Goal: Transaction & Acquisition: Purchase product/service

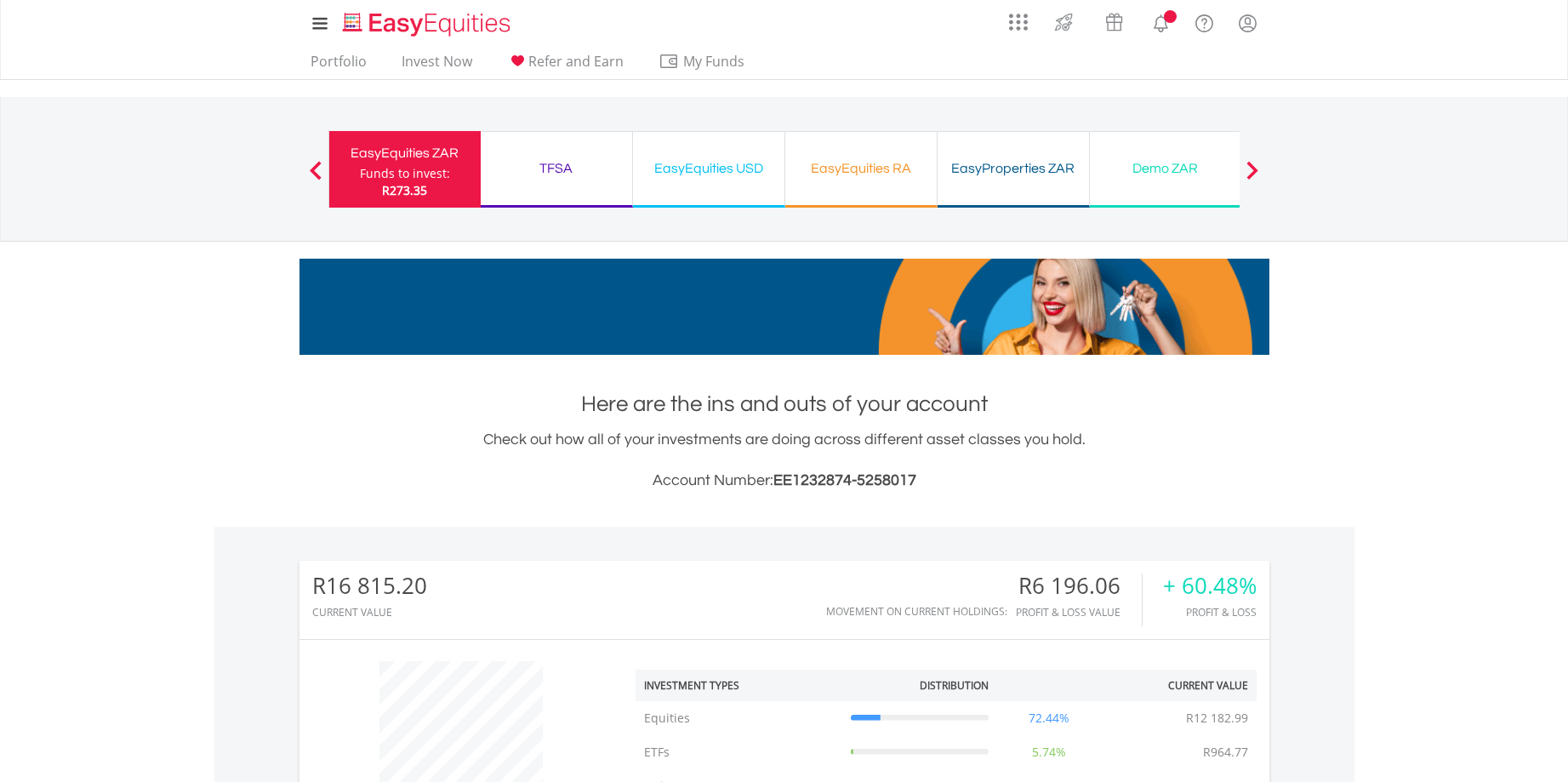
scroll to position [164, 323]
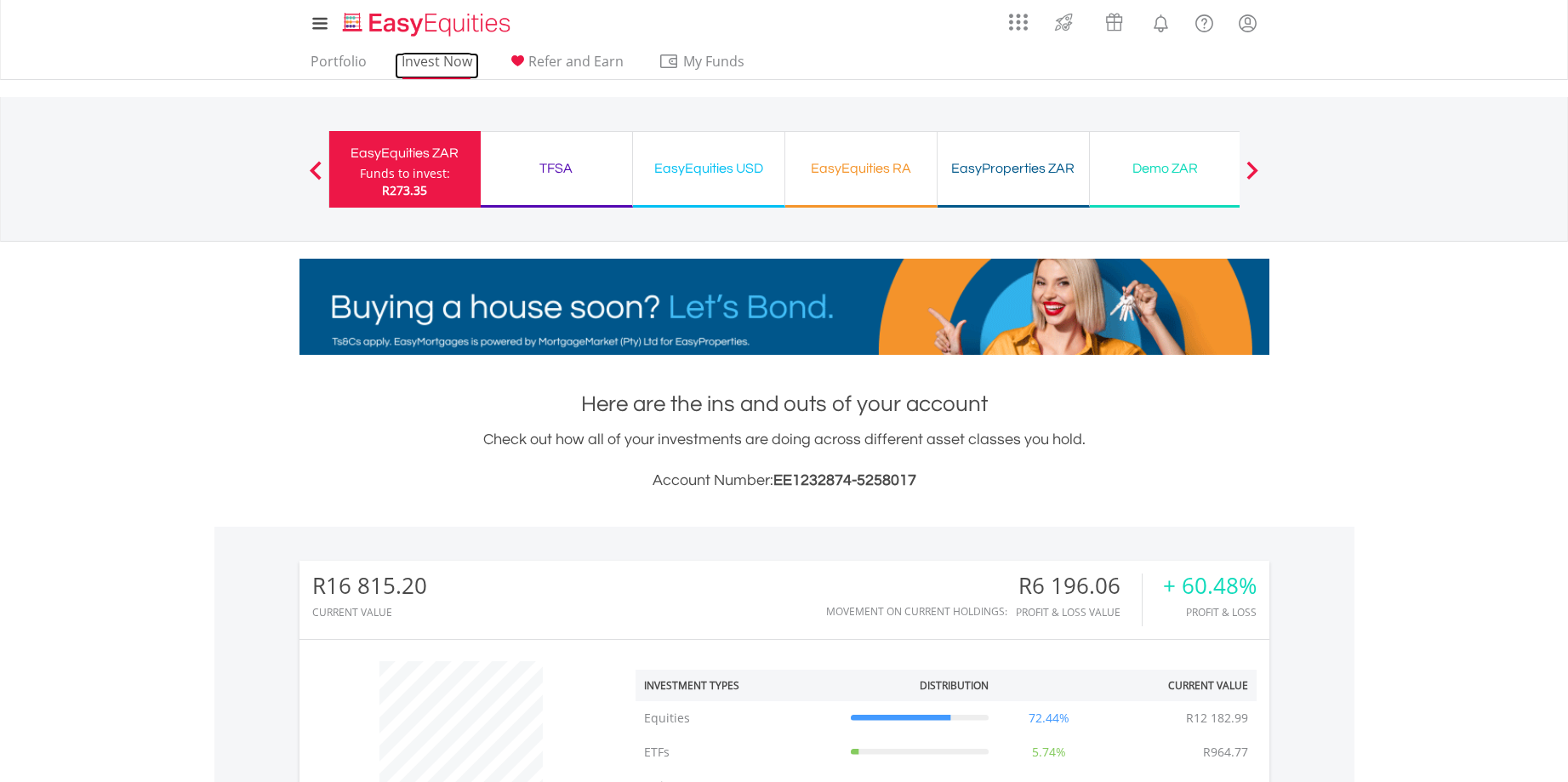
click at [443, 66] on link "Invest Now" at bounding box center [436, 66] width 84 height 26
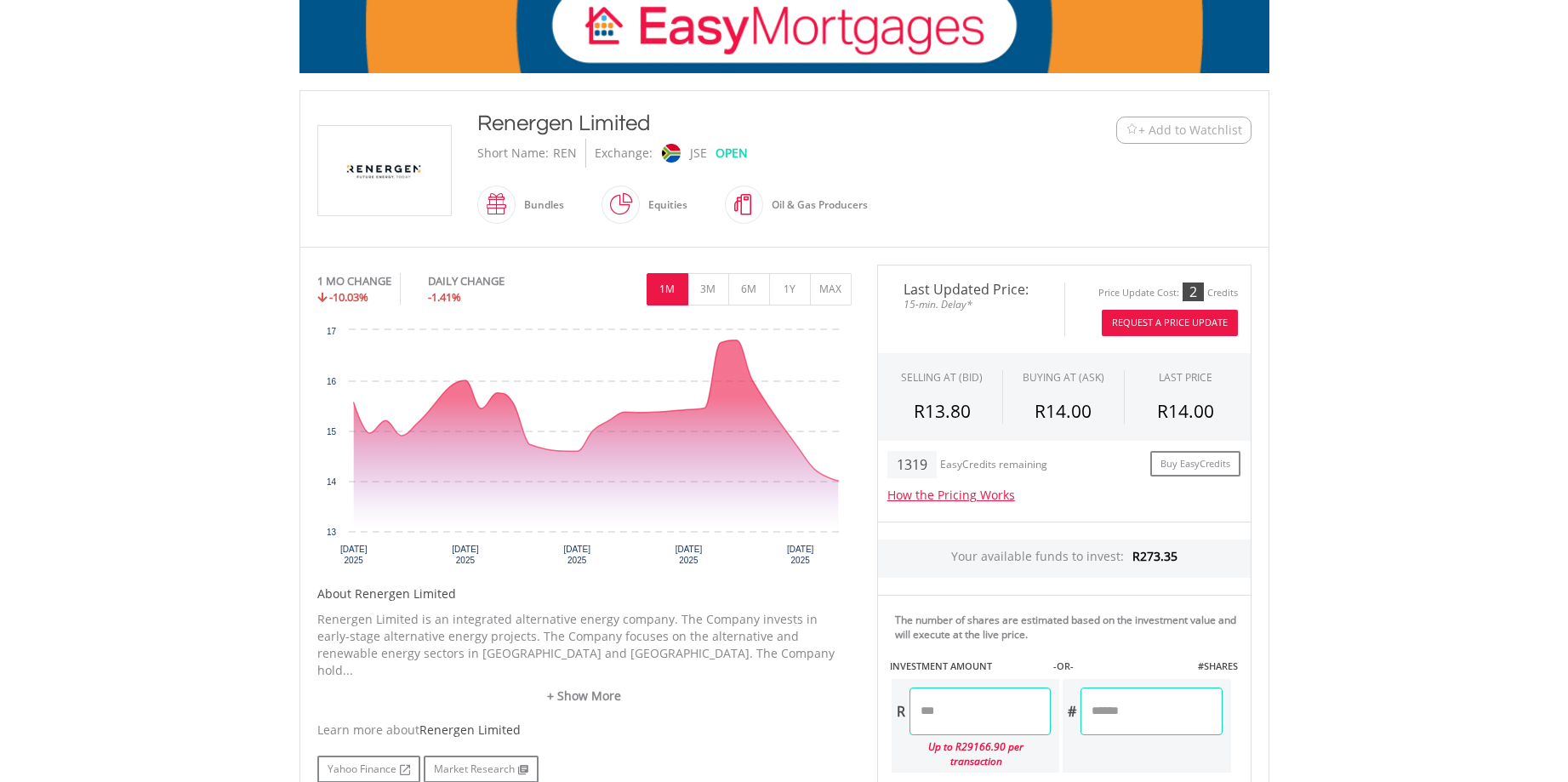
scroll to position [510, 0]
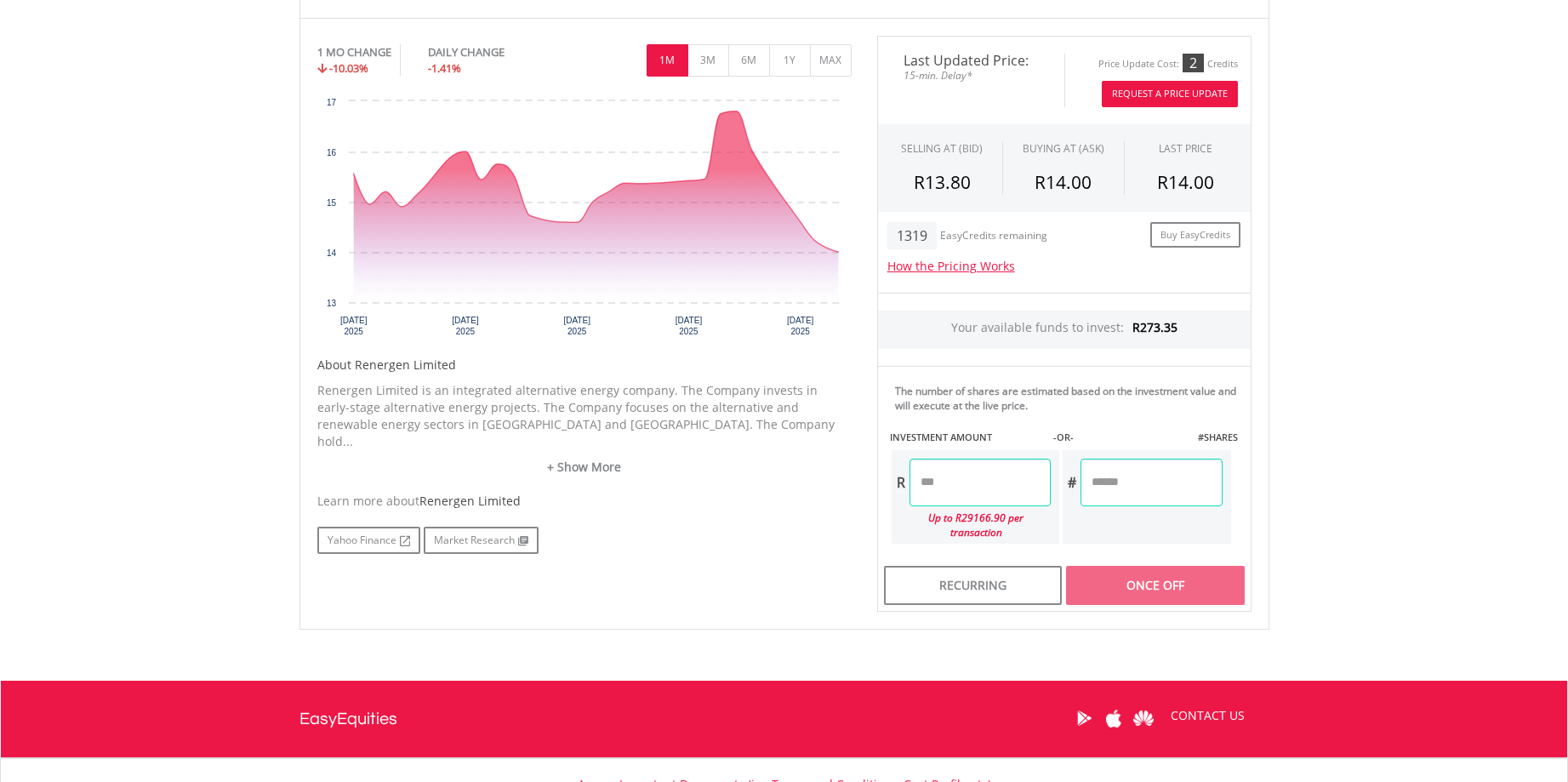
click at [936, 477] on input "number" at bounding box center [980, 482] width 141 height 48
click at [1122, 569] on div "Last Updated Price: 15-min. Delay* Price Update Cost: 2 Credits Request A Price…" at bounding box center [1064, 324] width 400 height 577
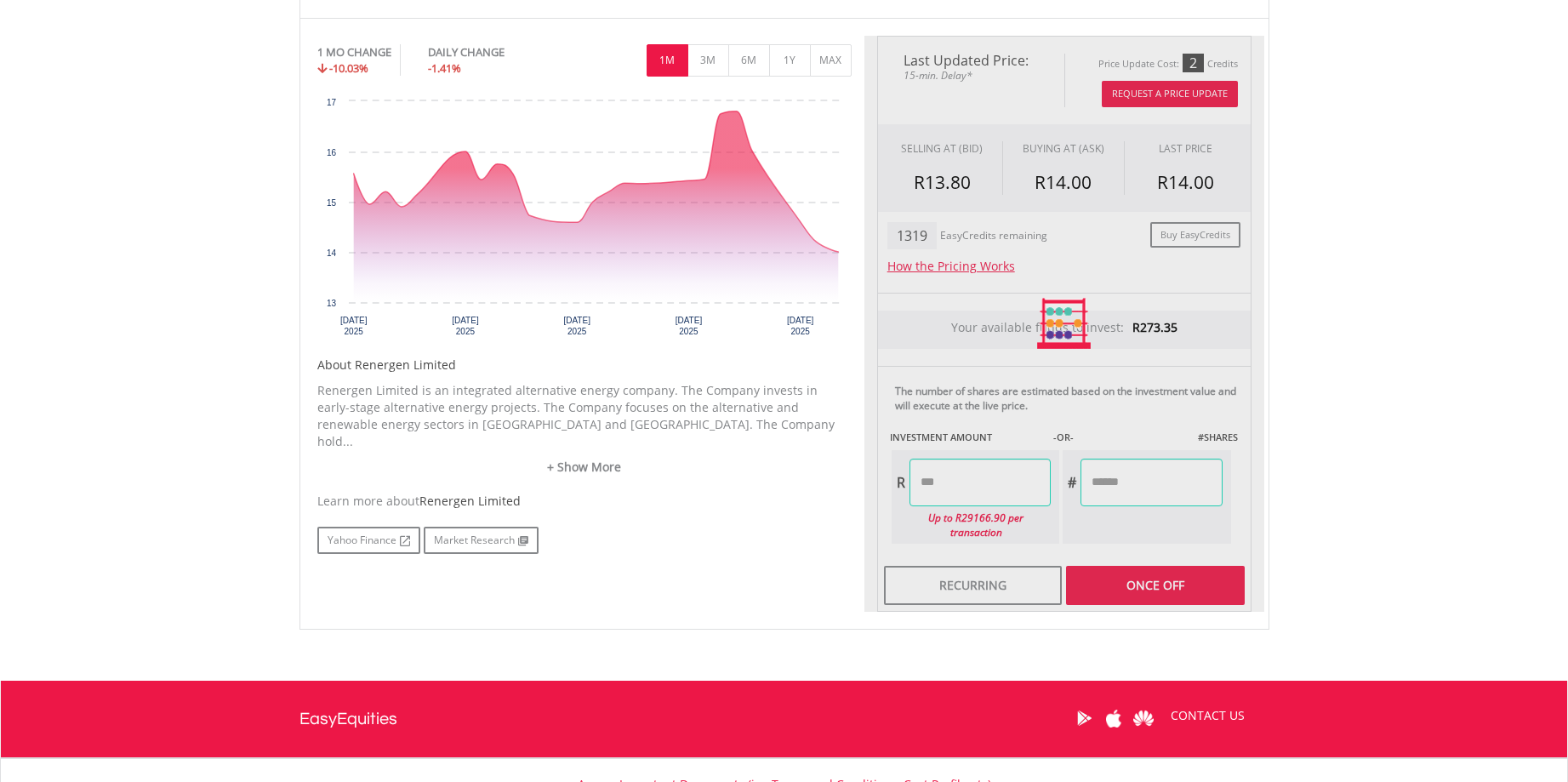
type input "******"
type input "*******"
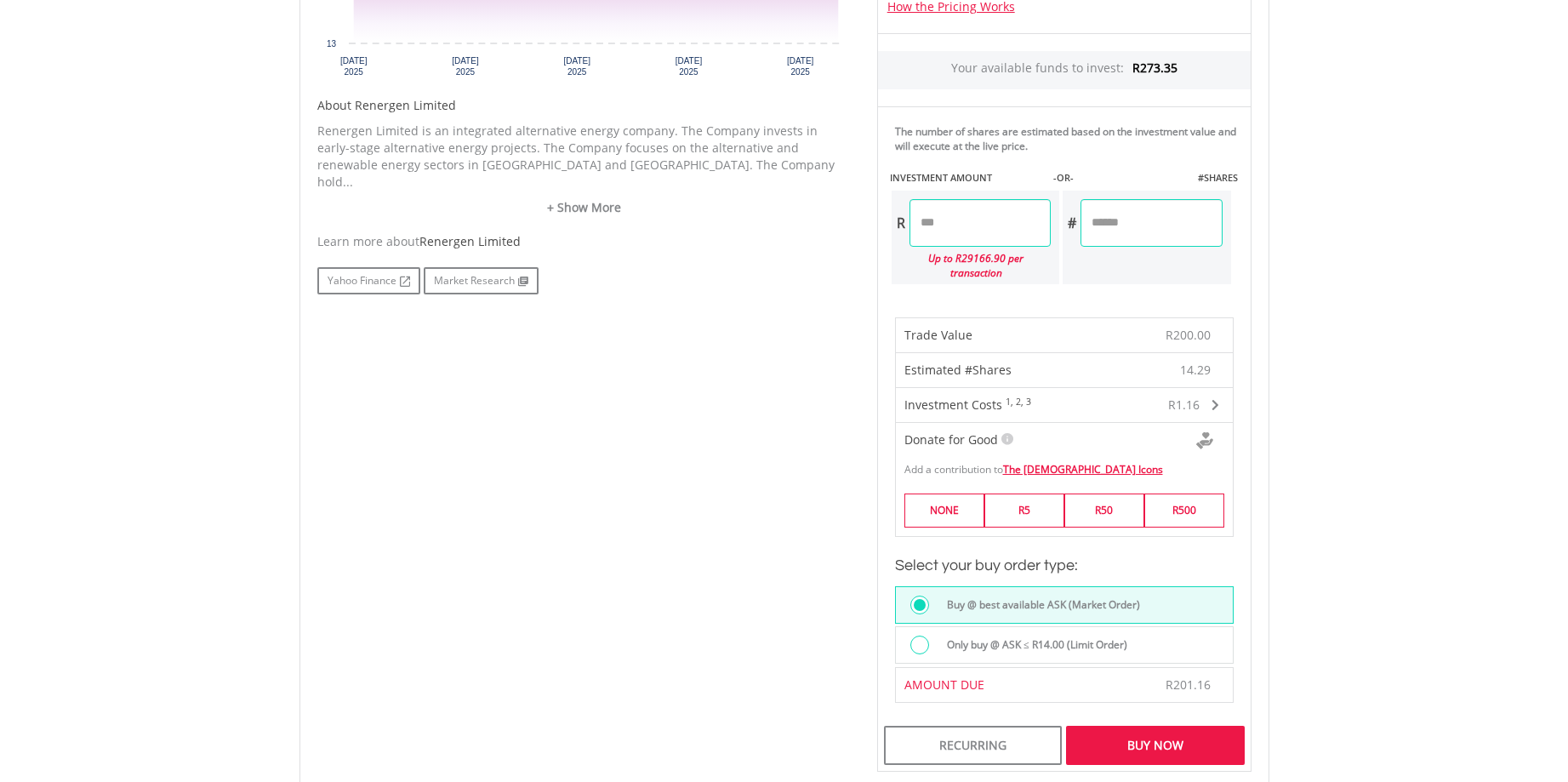
scroll to position [680, 0]
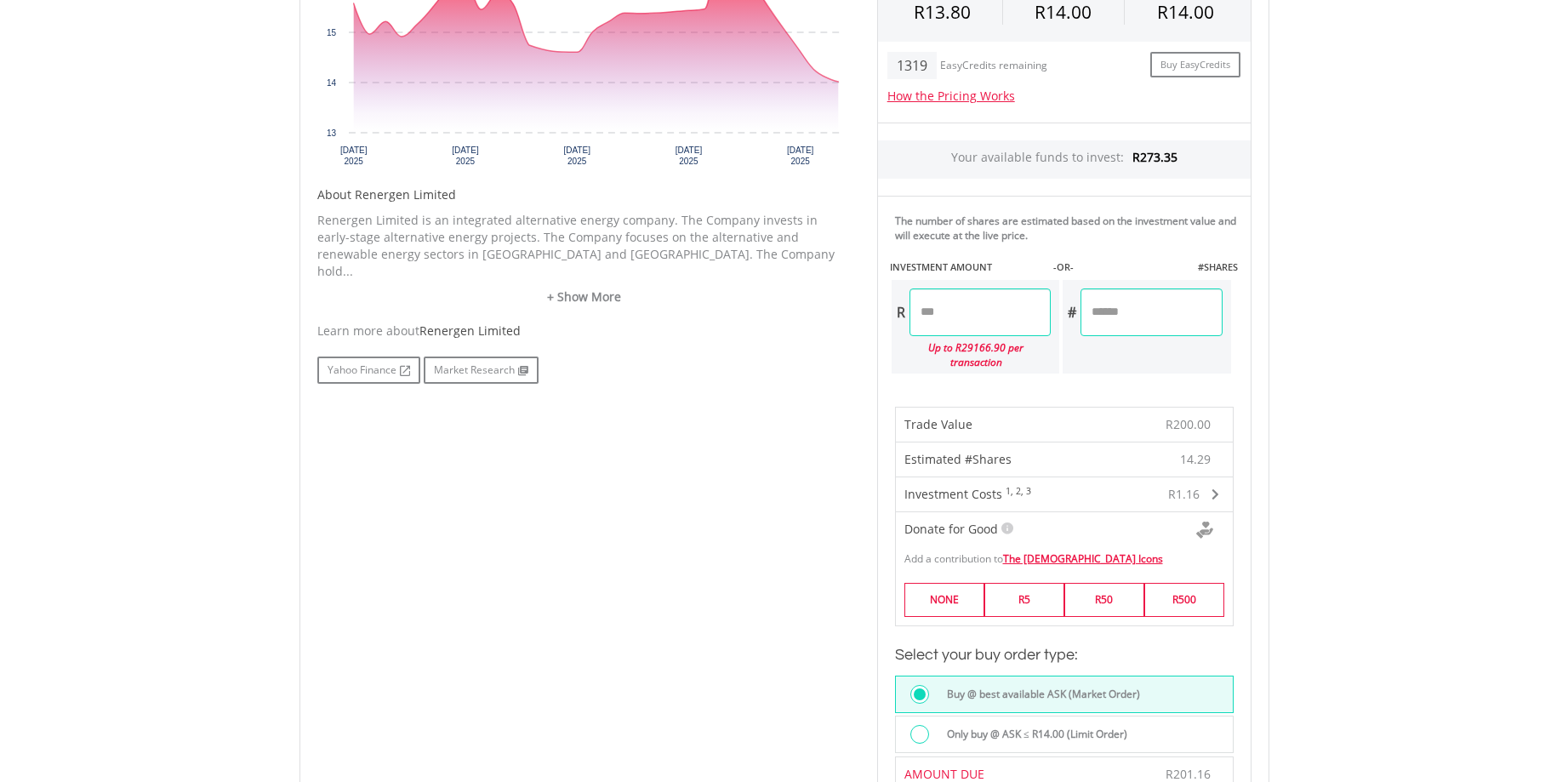
click at [920, 725] on div at bounding box center [920, 734] width 19 height 19
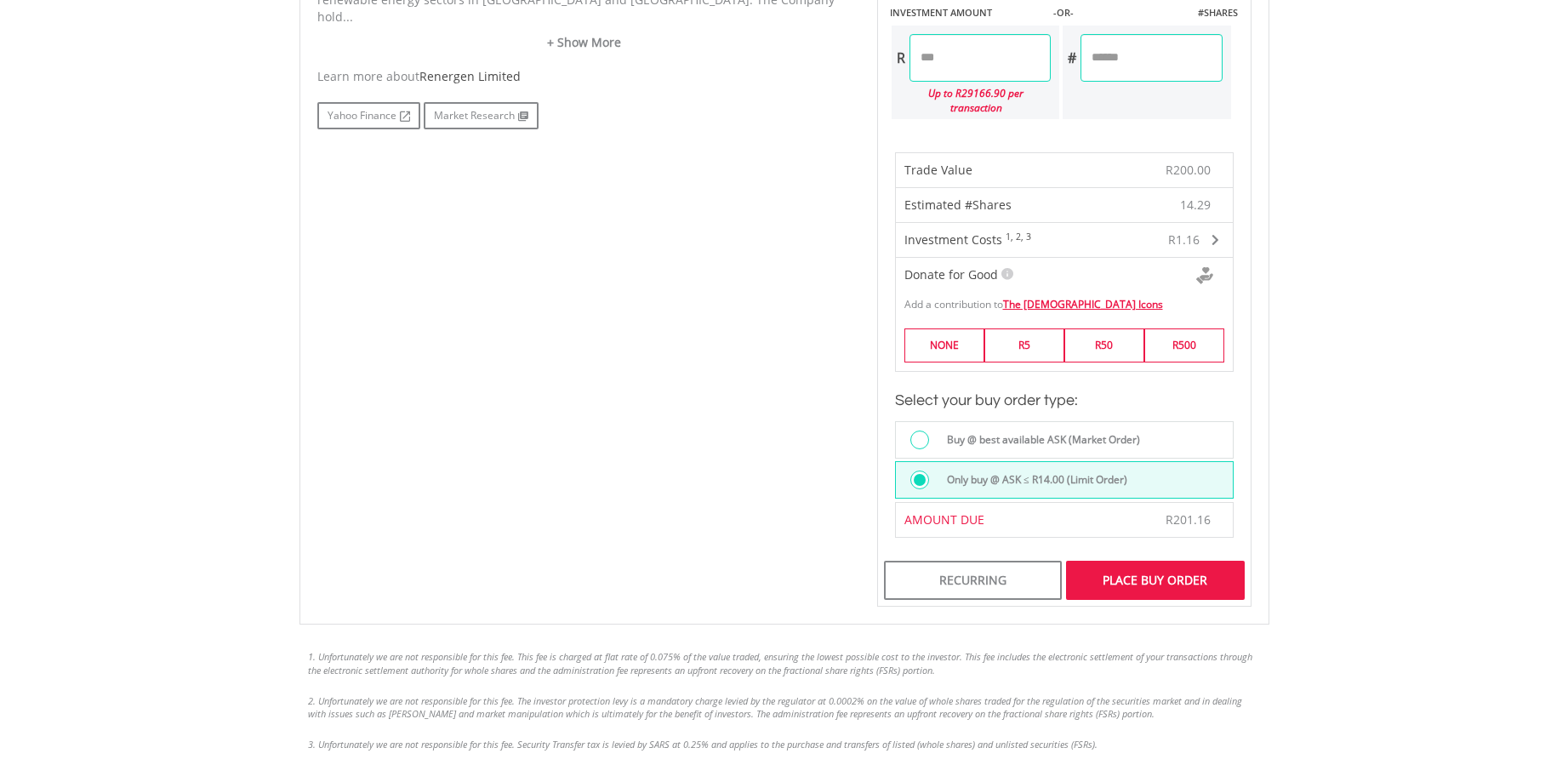
scroll to position [935, 0]
click at [1146, 564] on div "Place Buy Order" at bounding box center [1154, 580] width 178 height 40
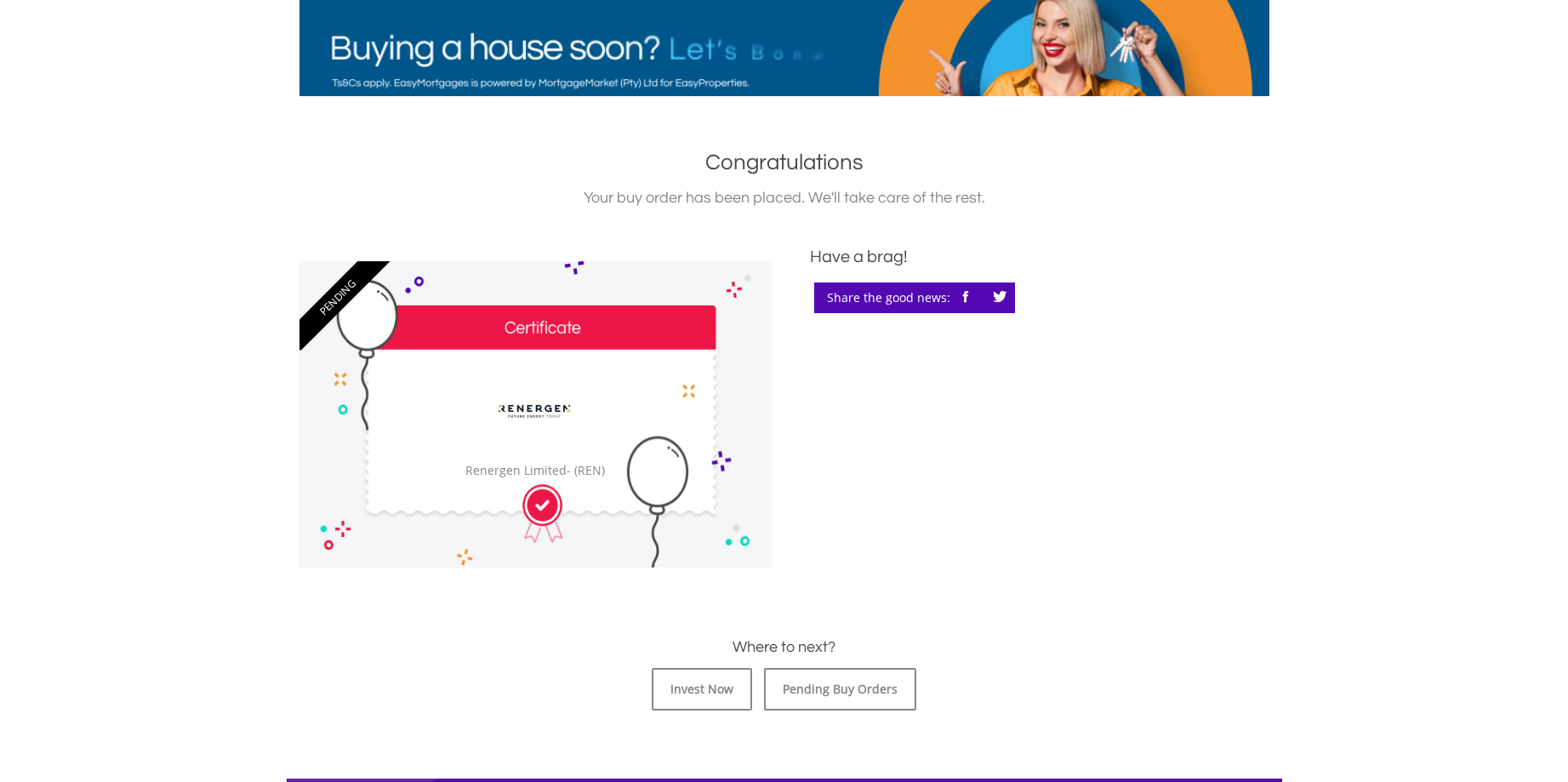
scroll to position [341, 0]
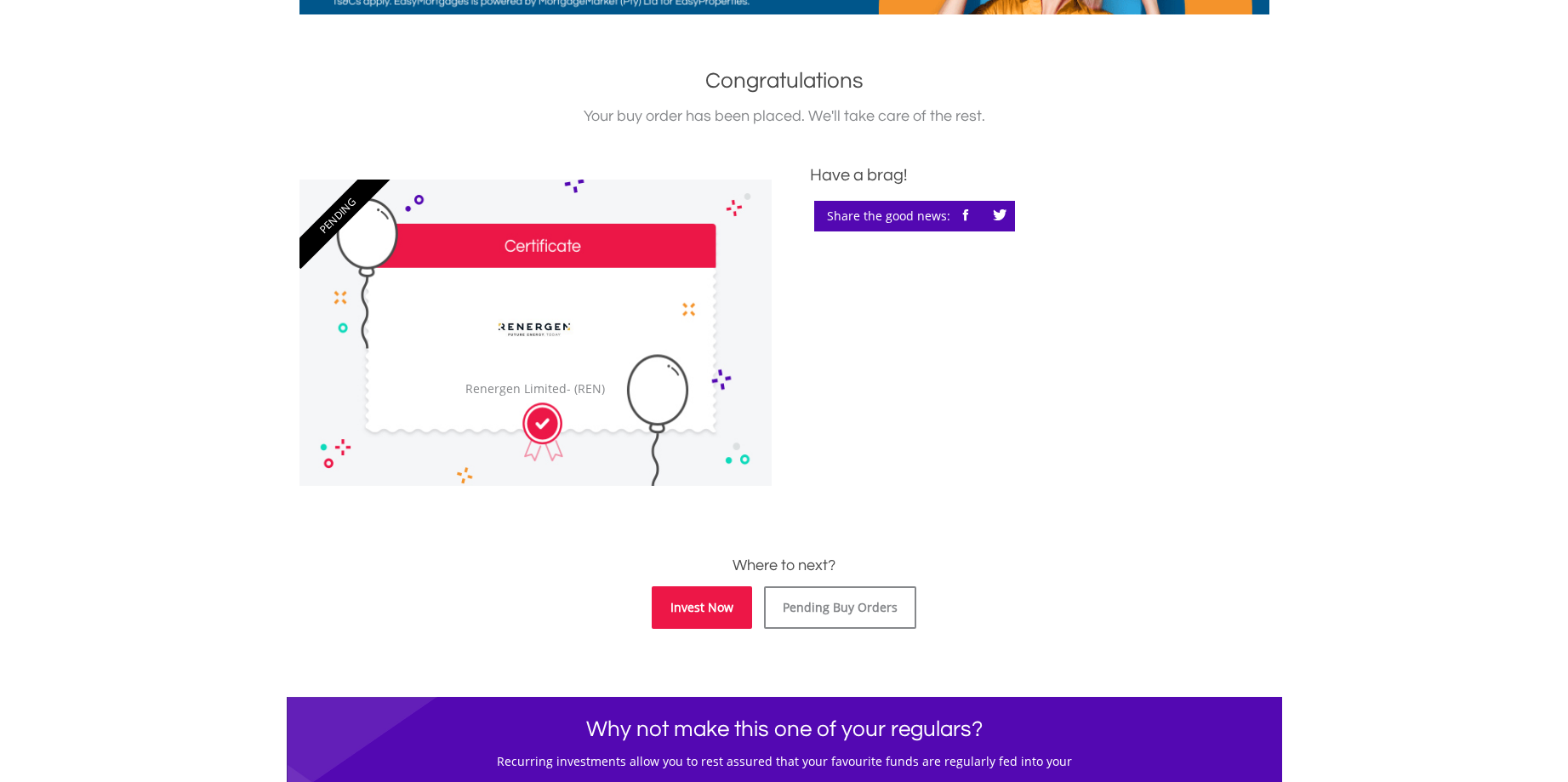
click at [700, 609] on link "Invest Now" at bounding box center [701, 607] width 101 height 42
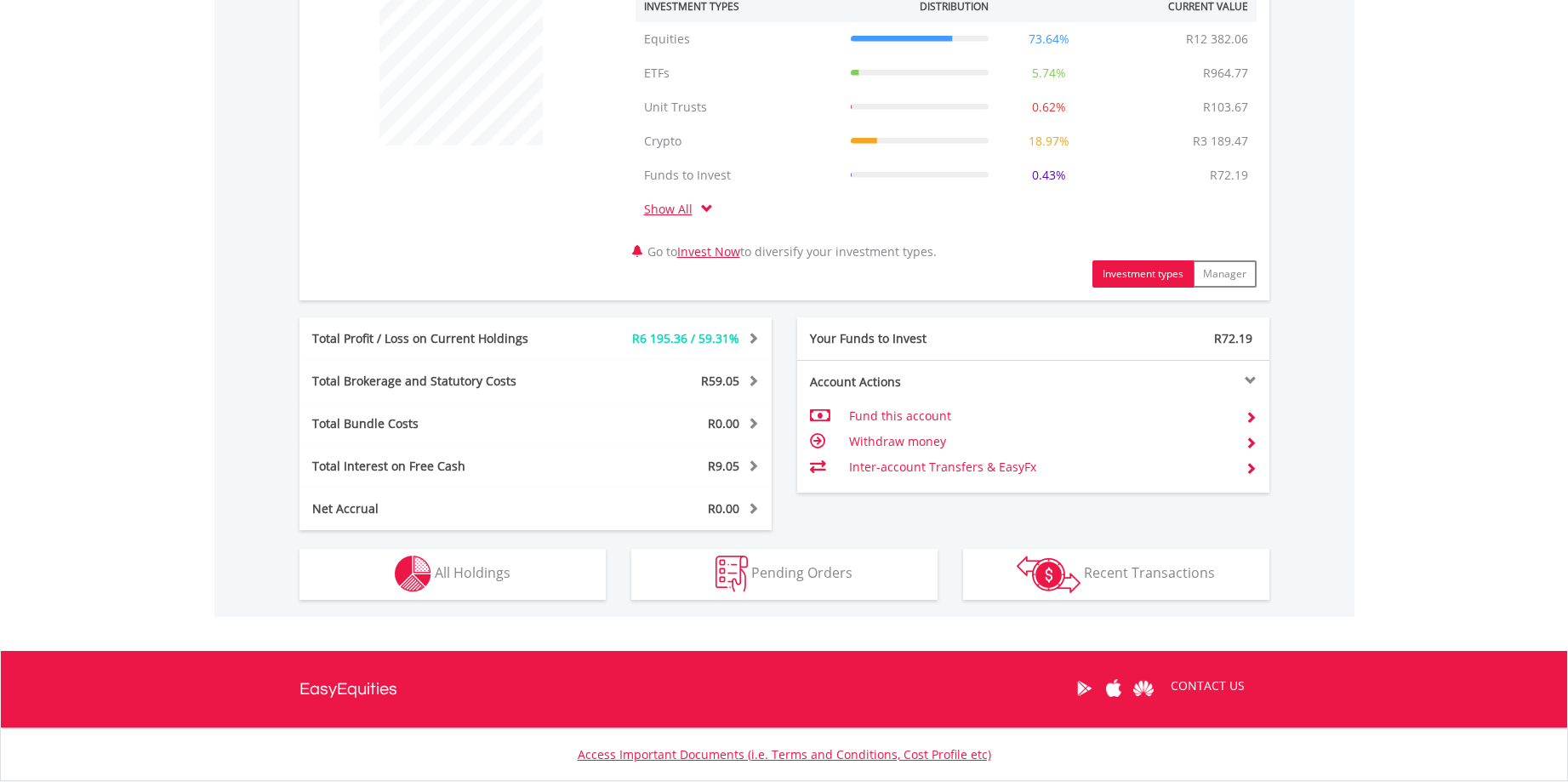
scroll to position [680, 0]
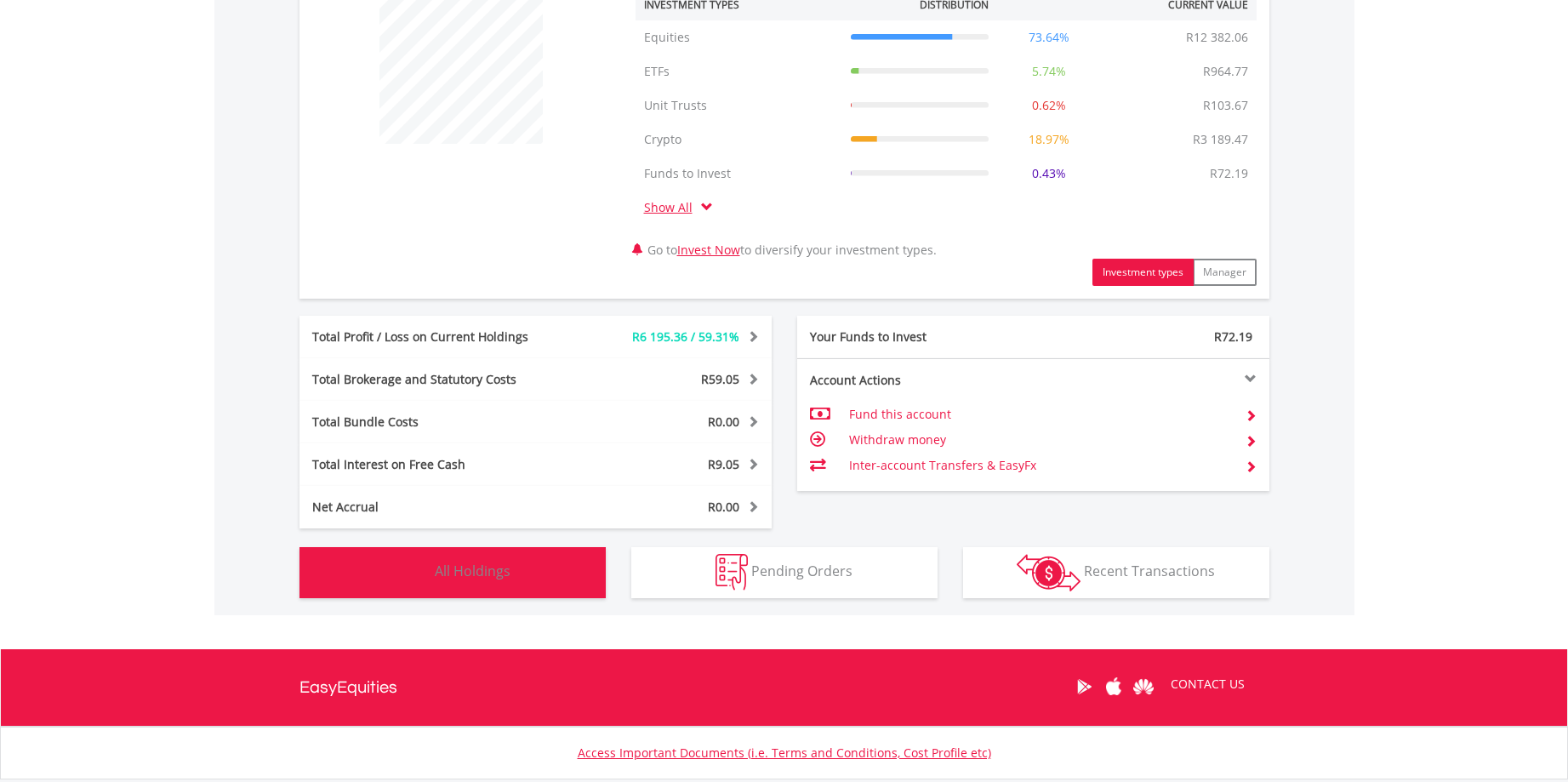
click at [518, 579] on button "Holdings All Holdings" at bounding box center [452, 572] width 306 height 51
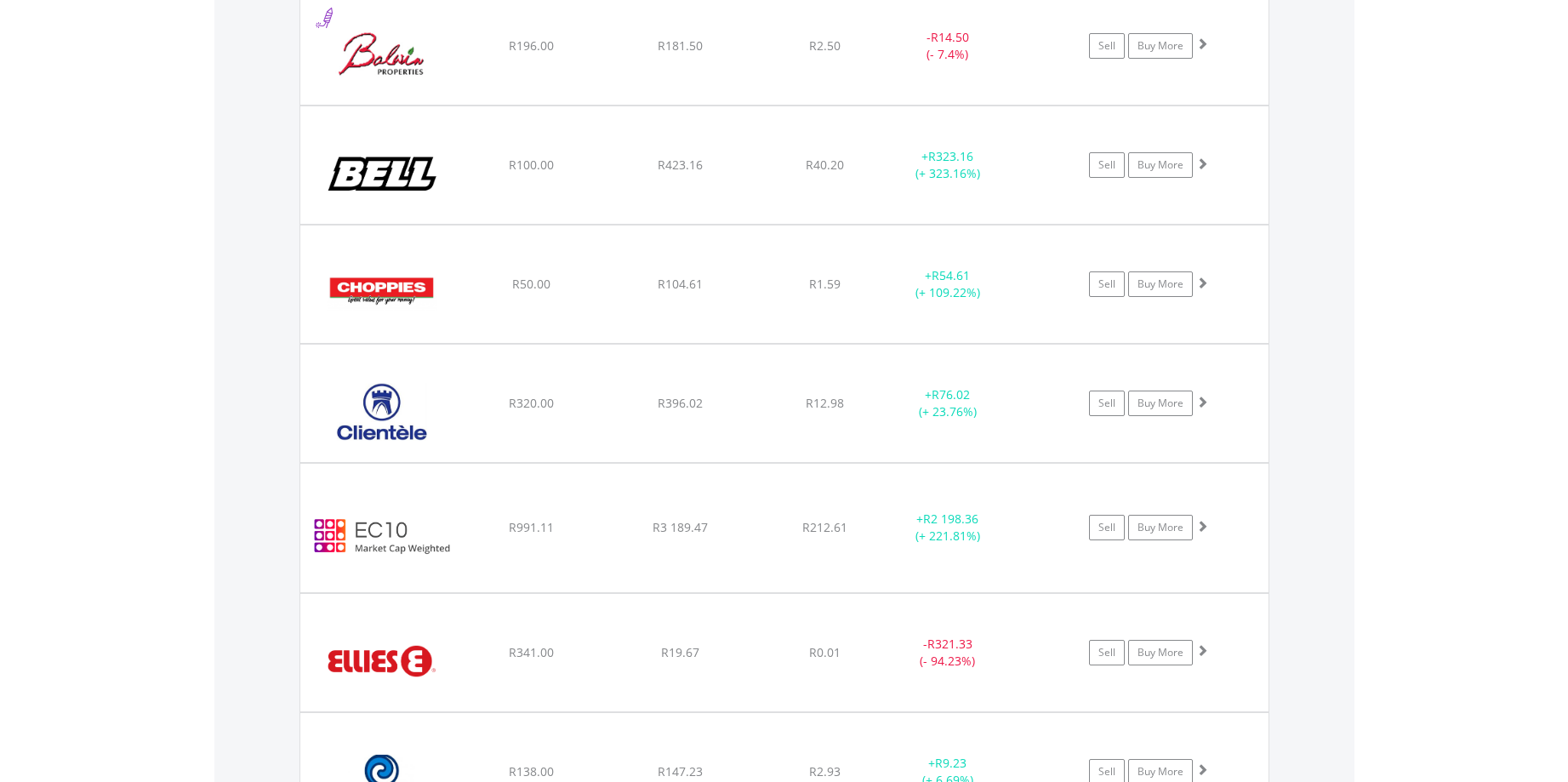
scroll to position [2775, 0]
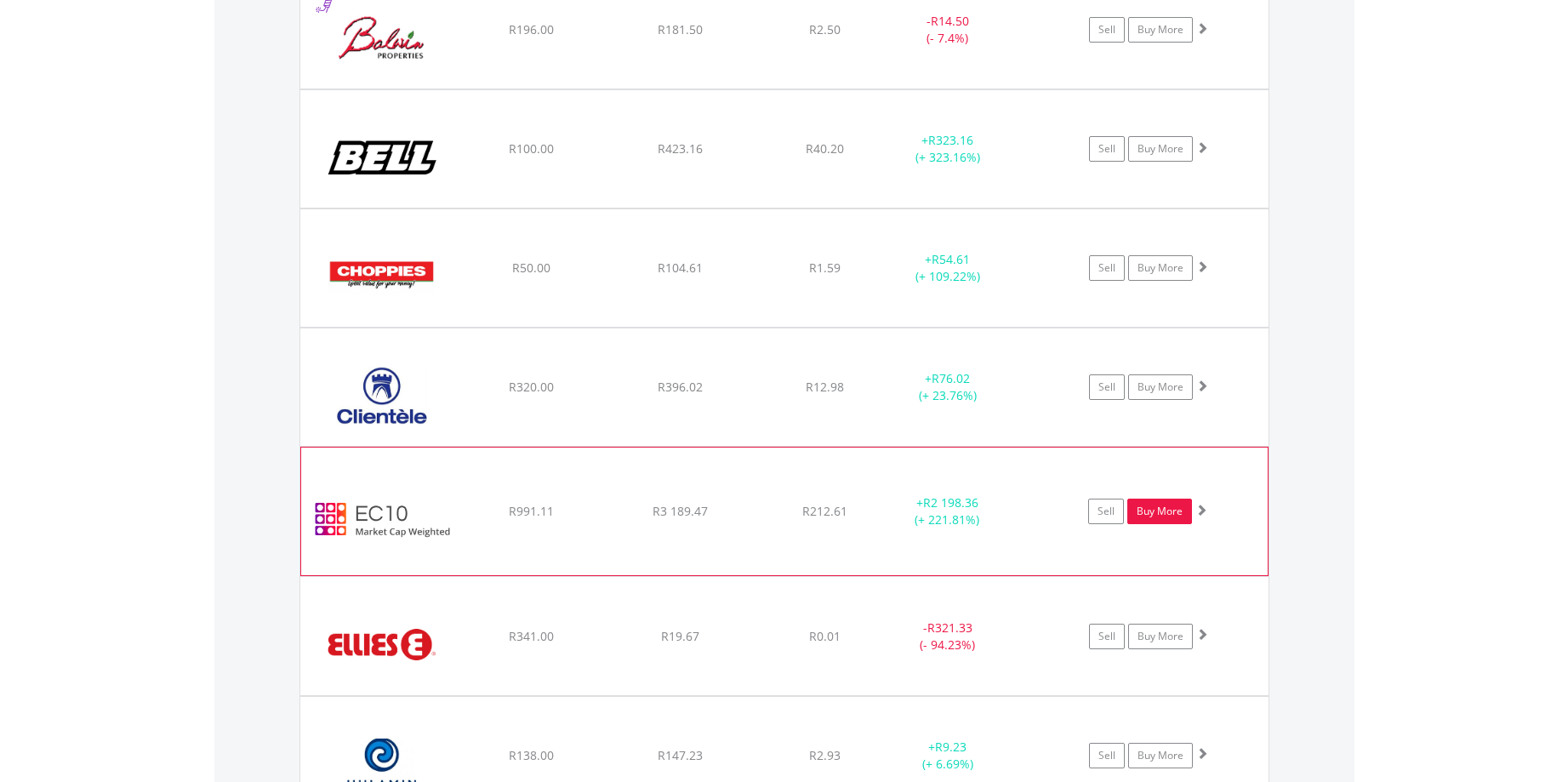
click at [1157, 507] on link "Buy More" at bounding box center [1160, 511] width 65 height 25
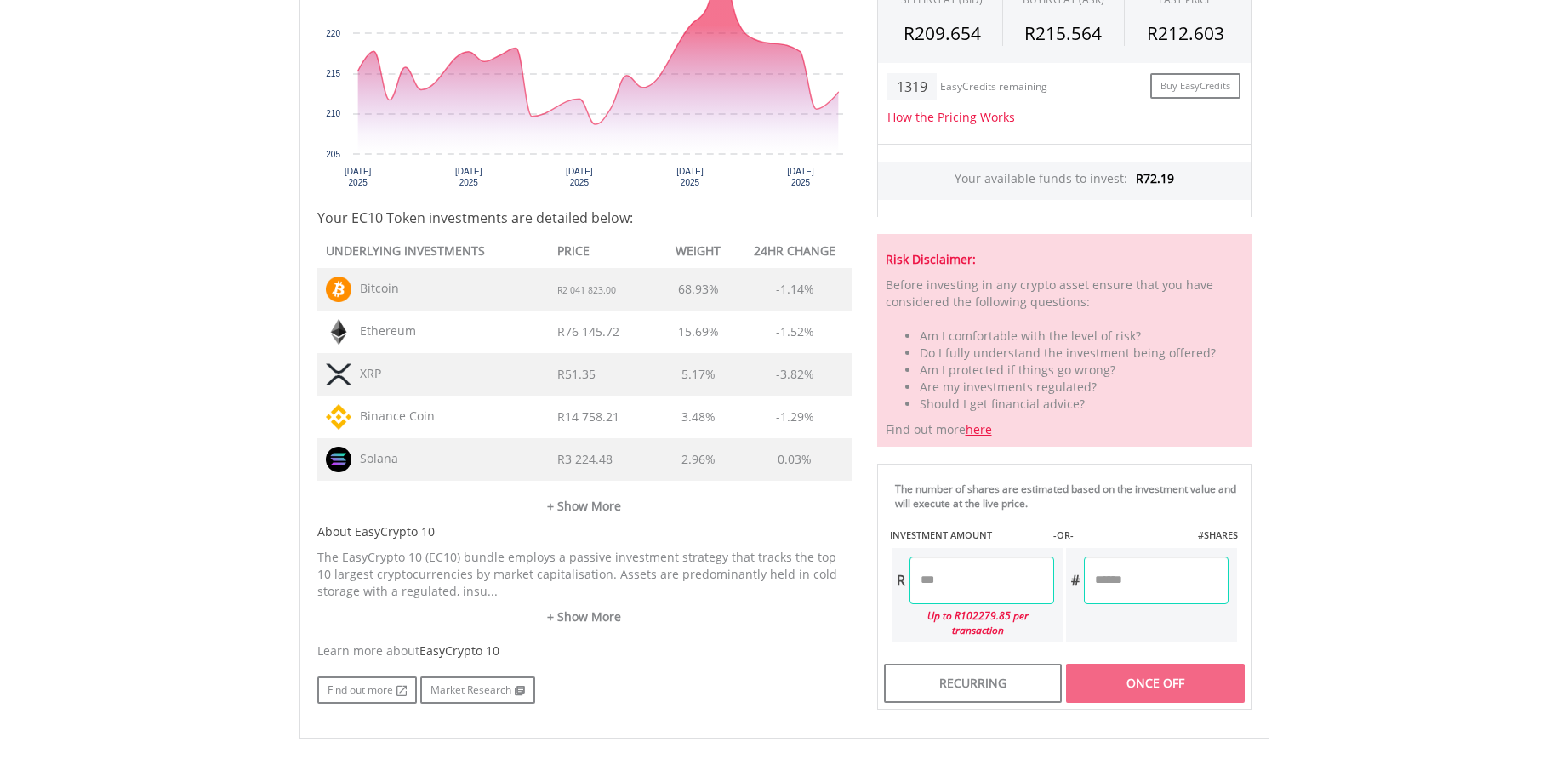
scroll to position [680, 0]
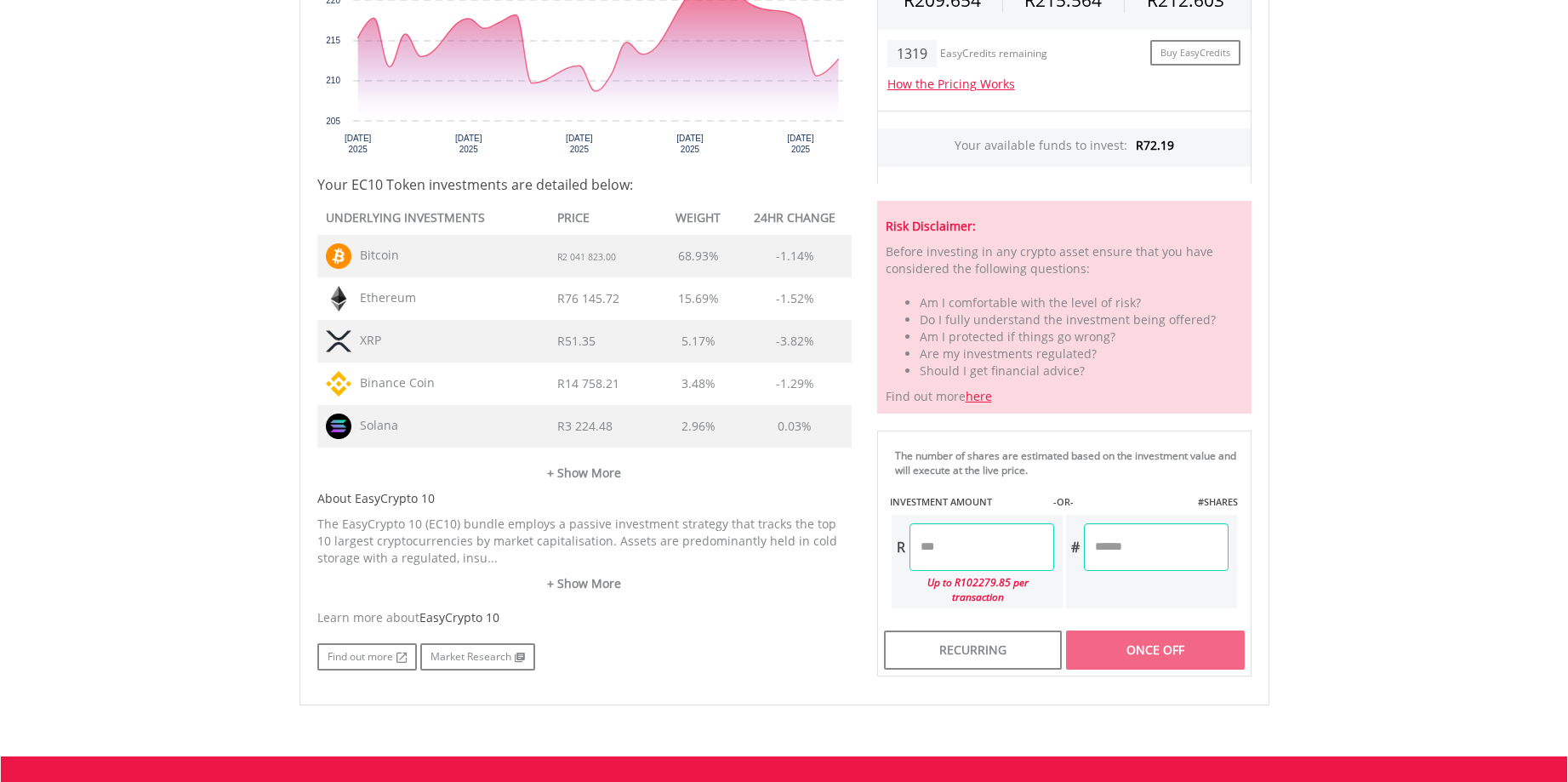
click at [959, 544] on input "number" at bounding box center [982, 547] width 145 height 48
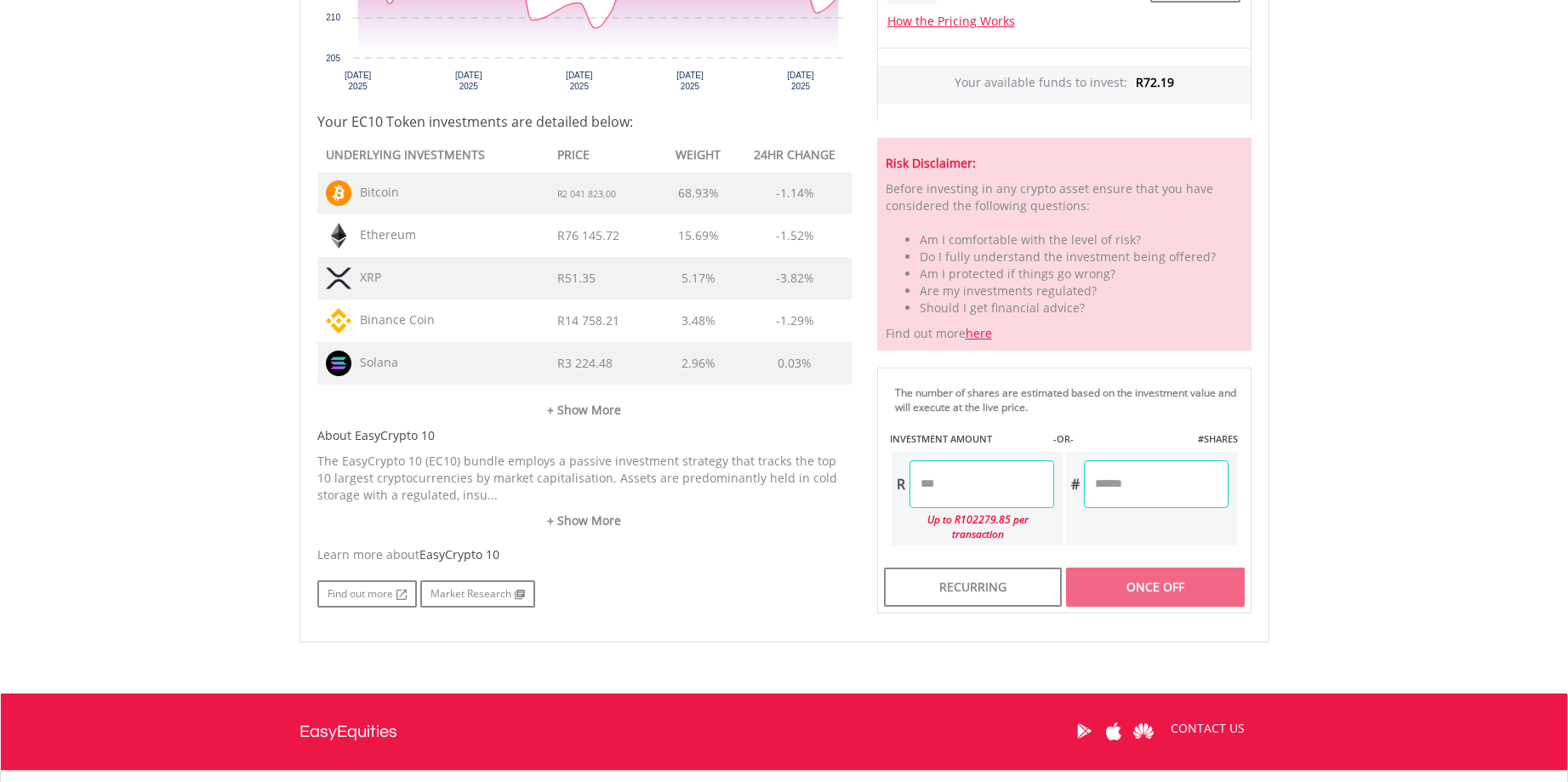
scroll to position [765, 0]
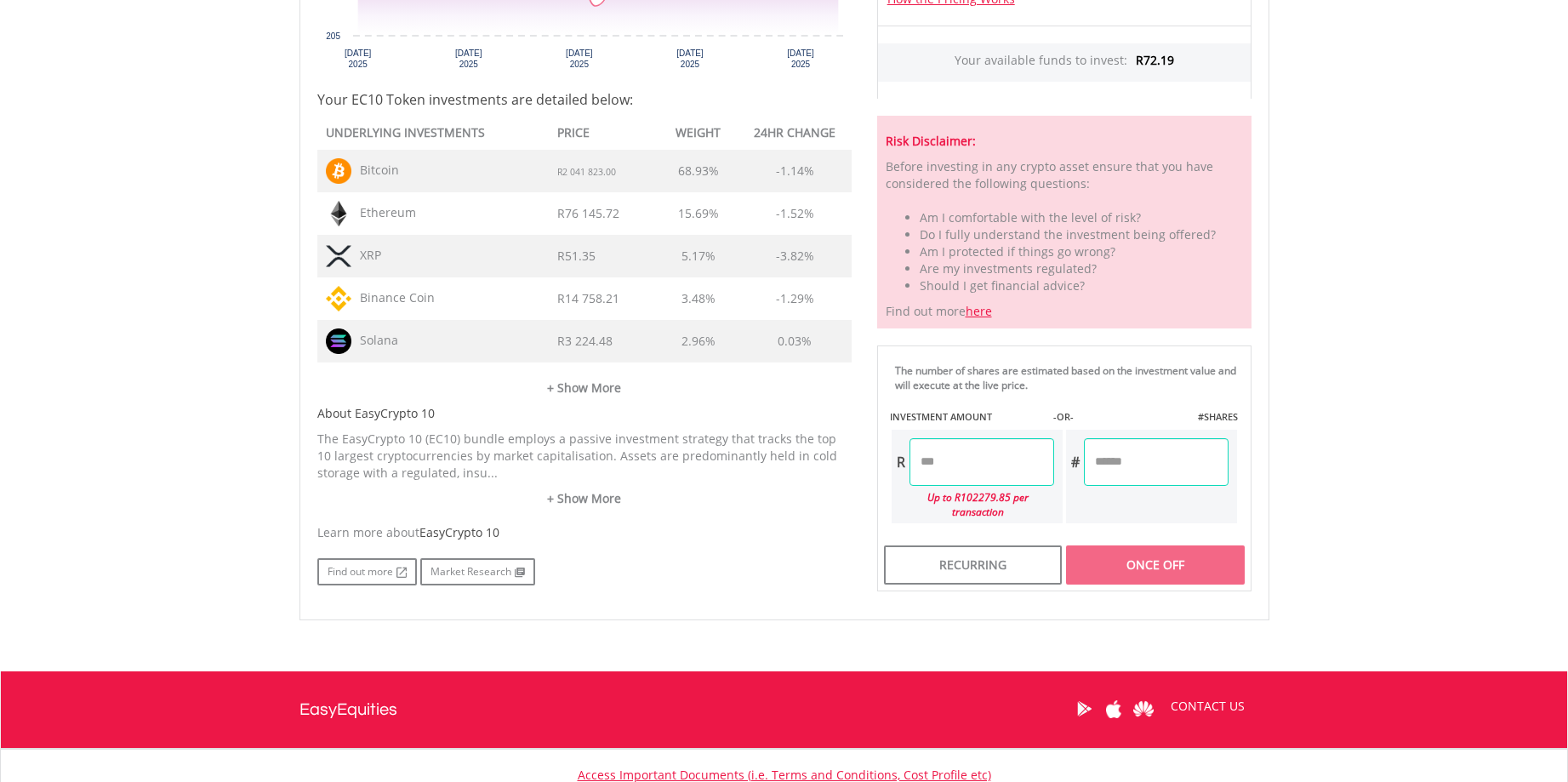
click at [927, 464] on input "number" at bounding box center [982, 461] width 145 height 48
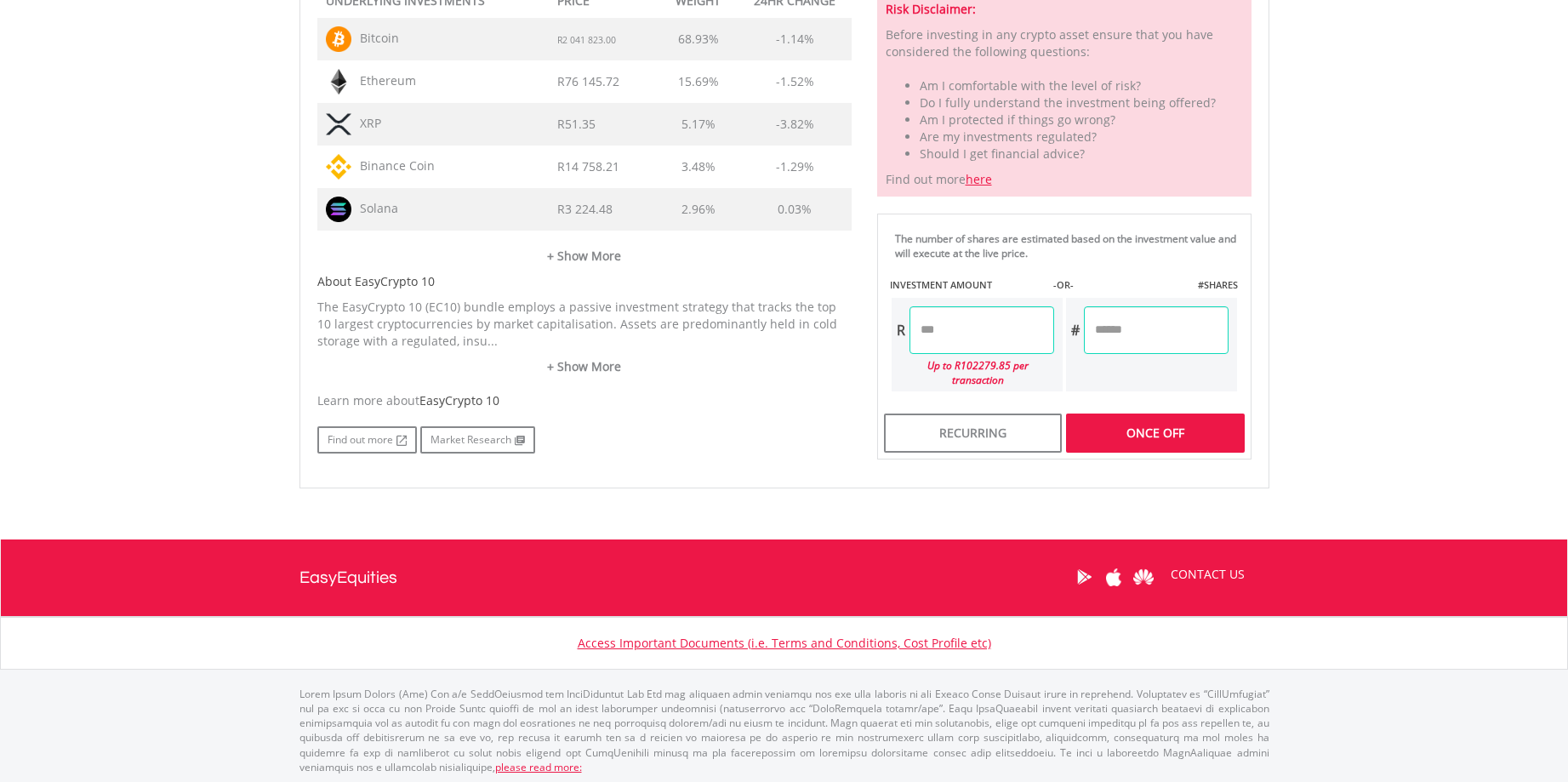
scroll to position [901, 0]
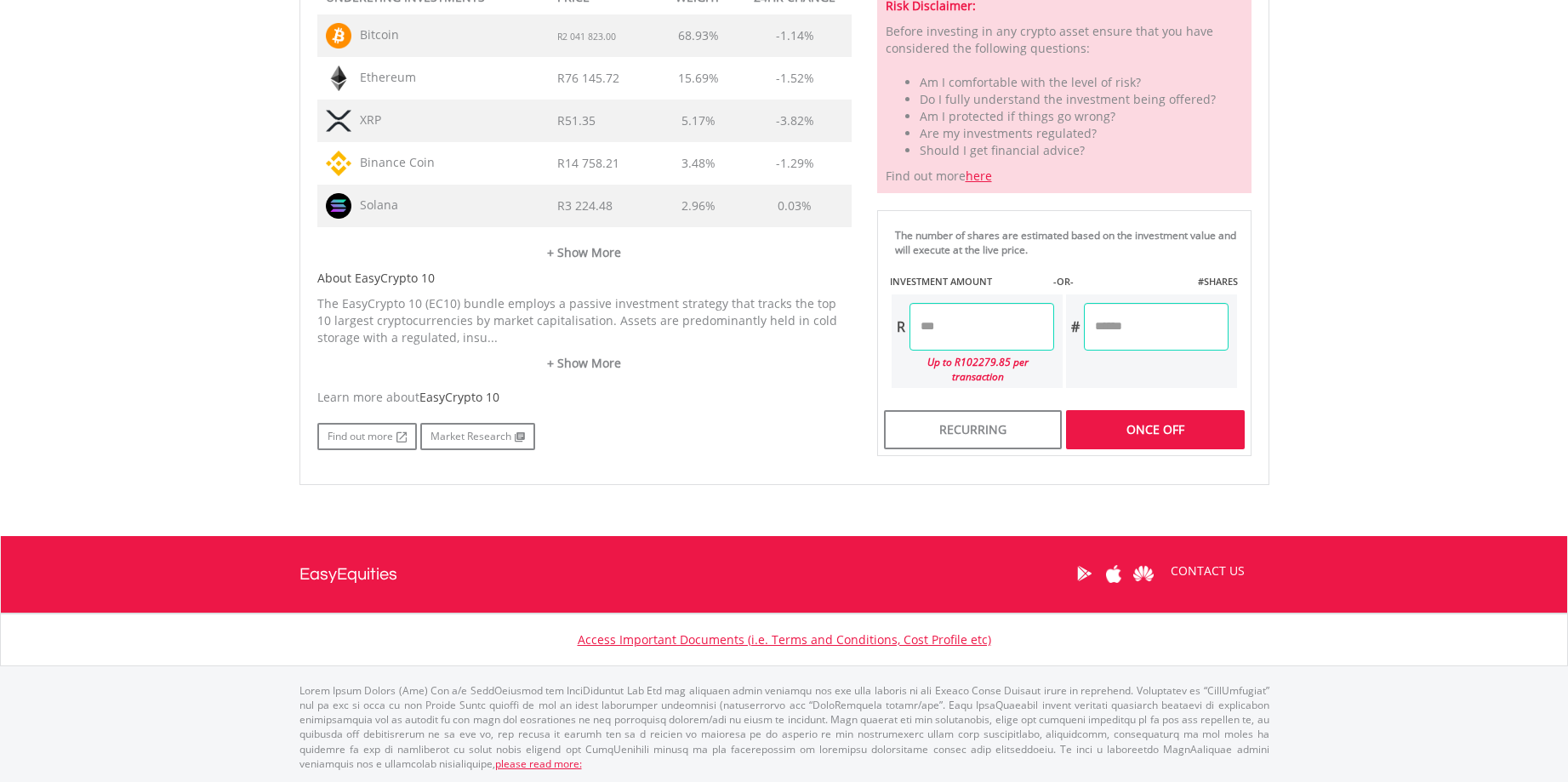
click at [1144, 414] on div "Last Updated Price: 15-min. Delay* Price Update Cost: 2 Credits Request A Price…" at bounding box center [1064, 44] width 400 height 823
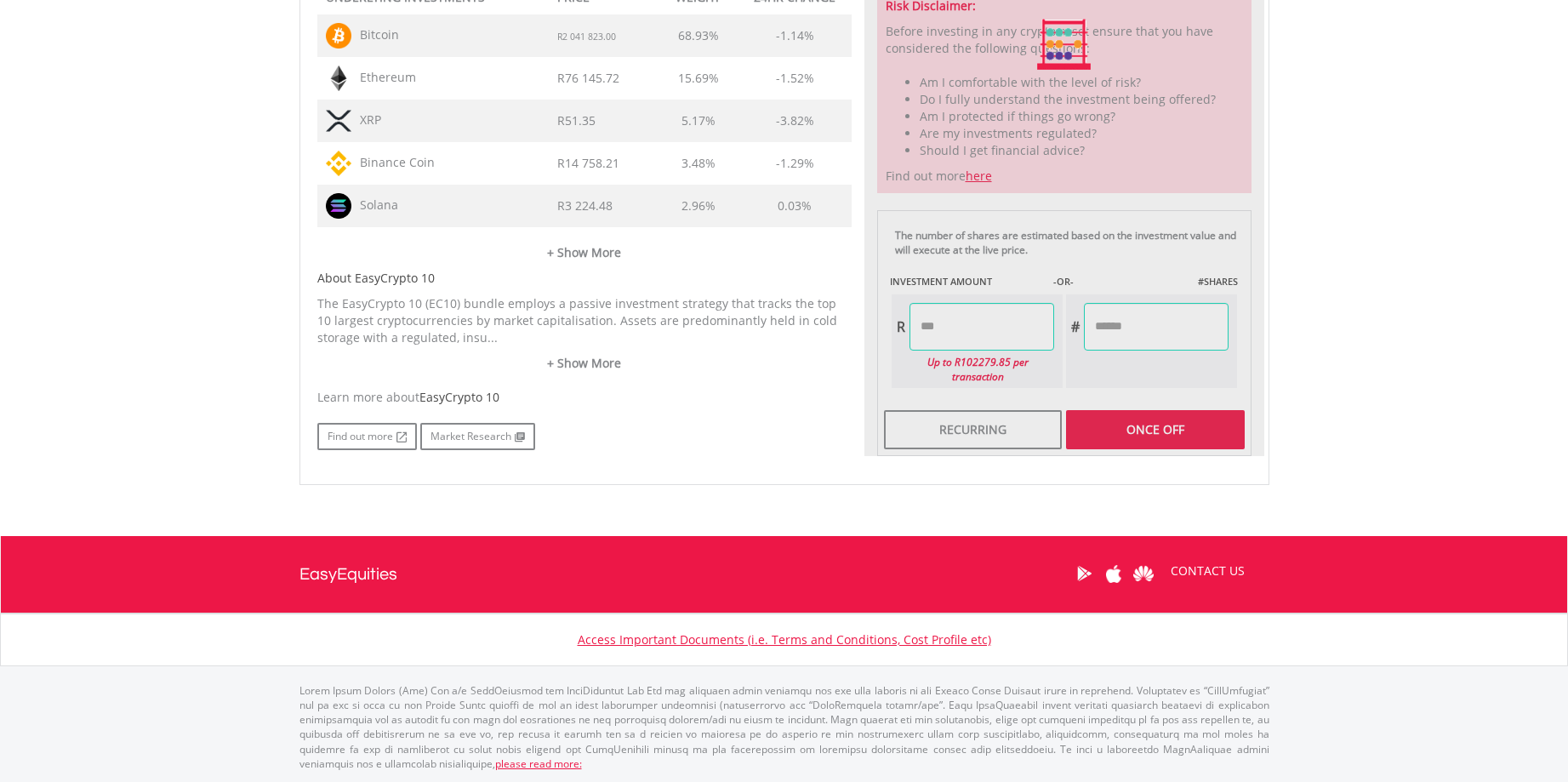
type input "*****"
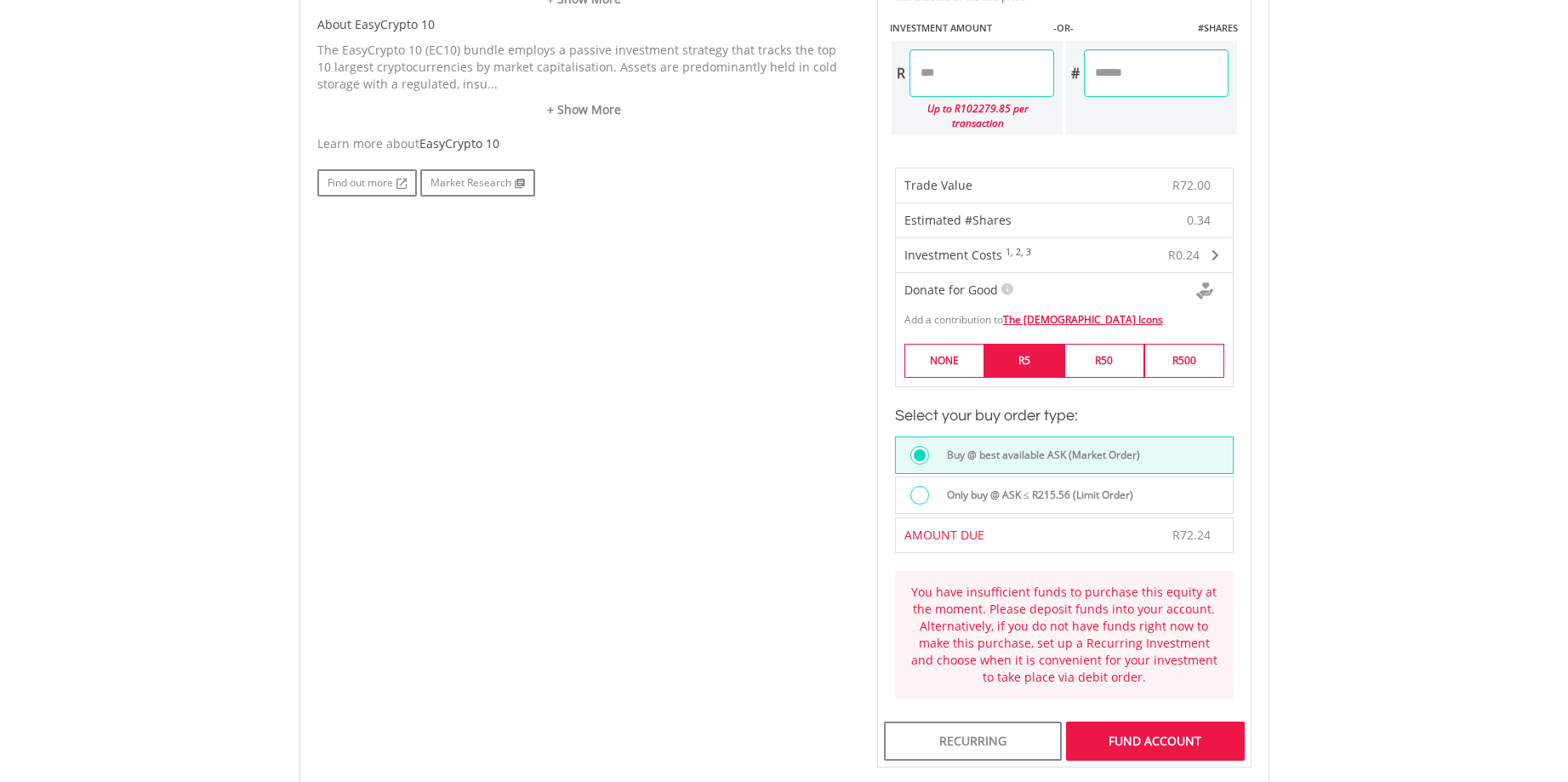
scroll to position [1156, 0]
click at [920, 484] on div at bounding box center [920, 493] width 19 height 19
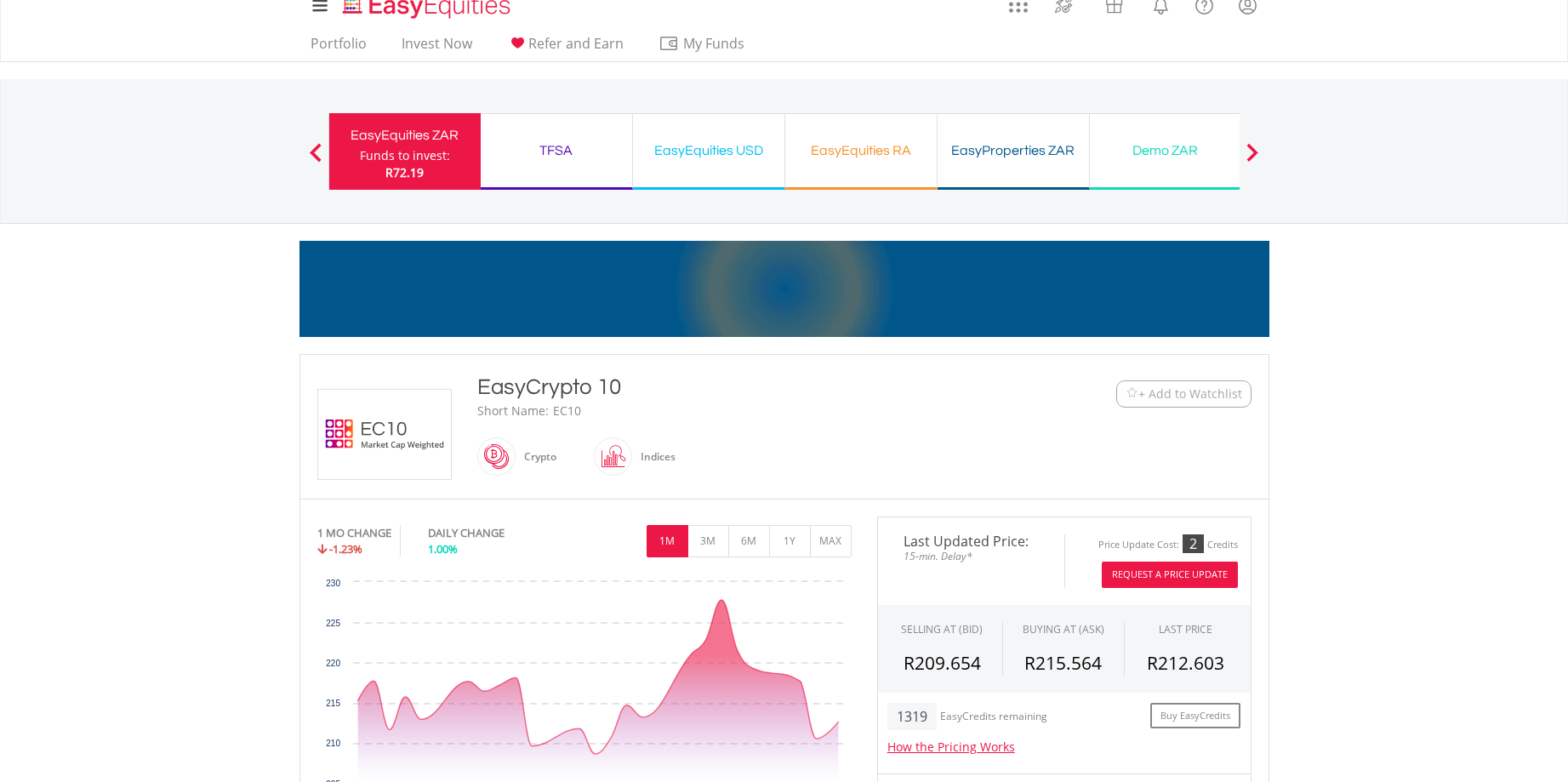
scroll to position [0, 0]
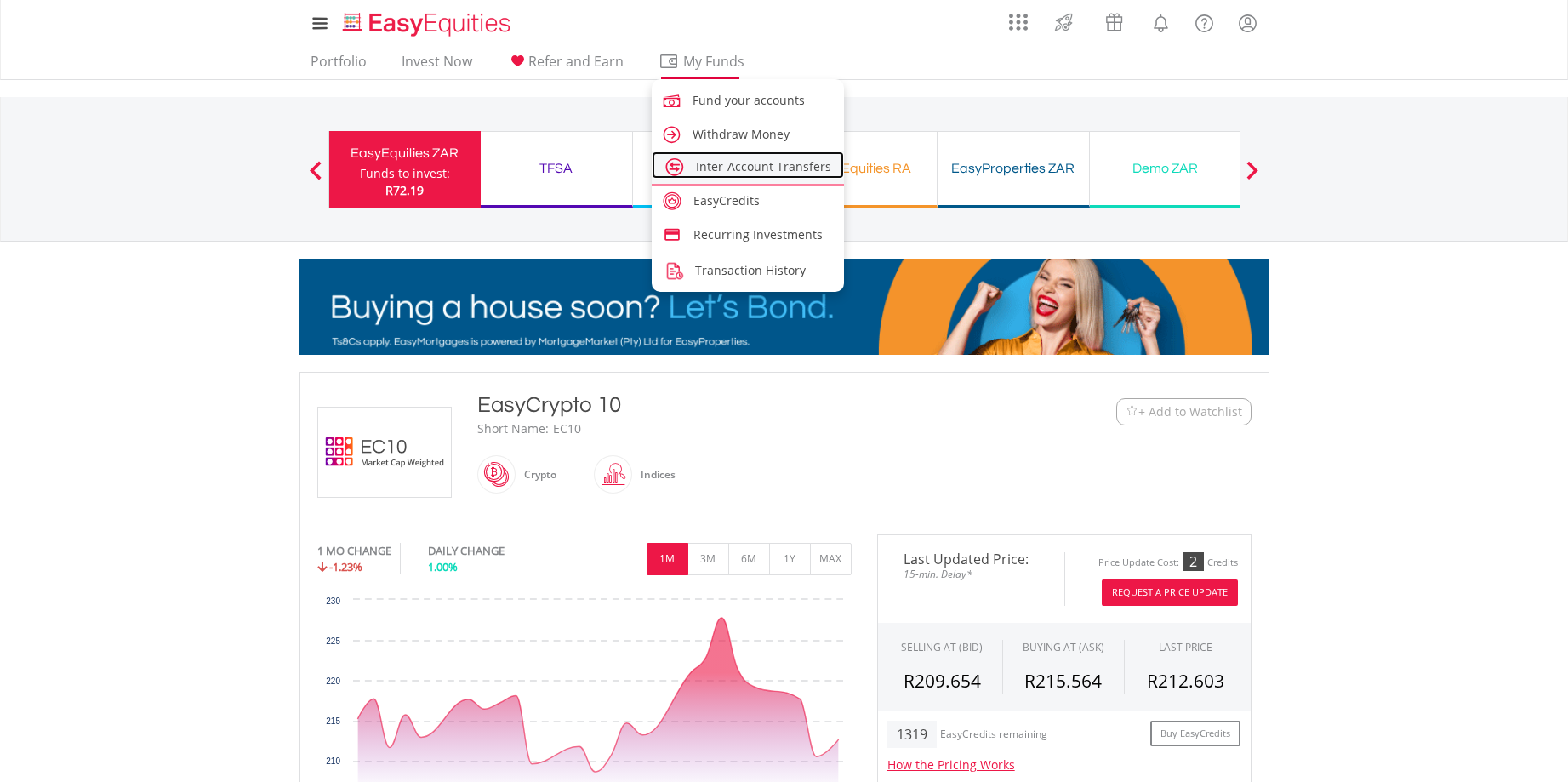
click at [729, 171] on span "Inter-Account Transfers" at bounding box center [763, 166] width 136 height 16
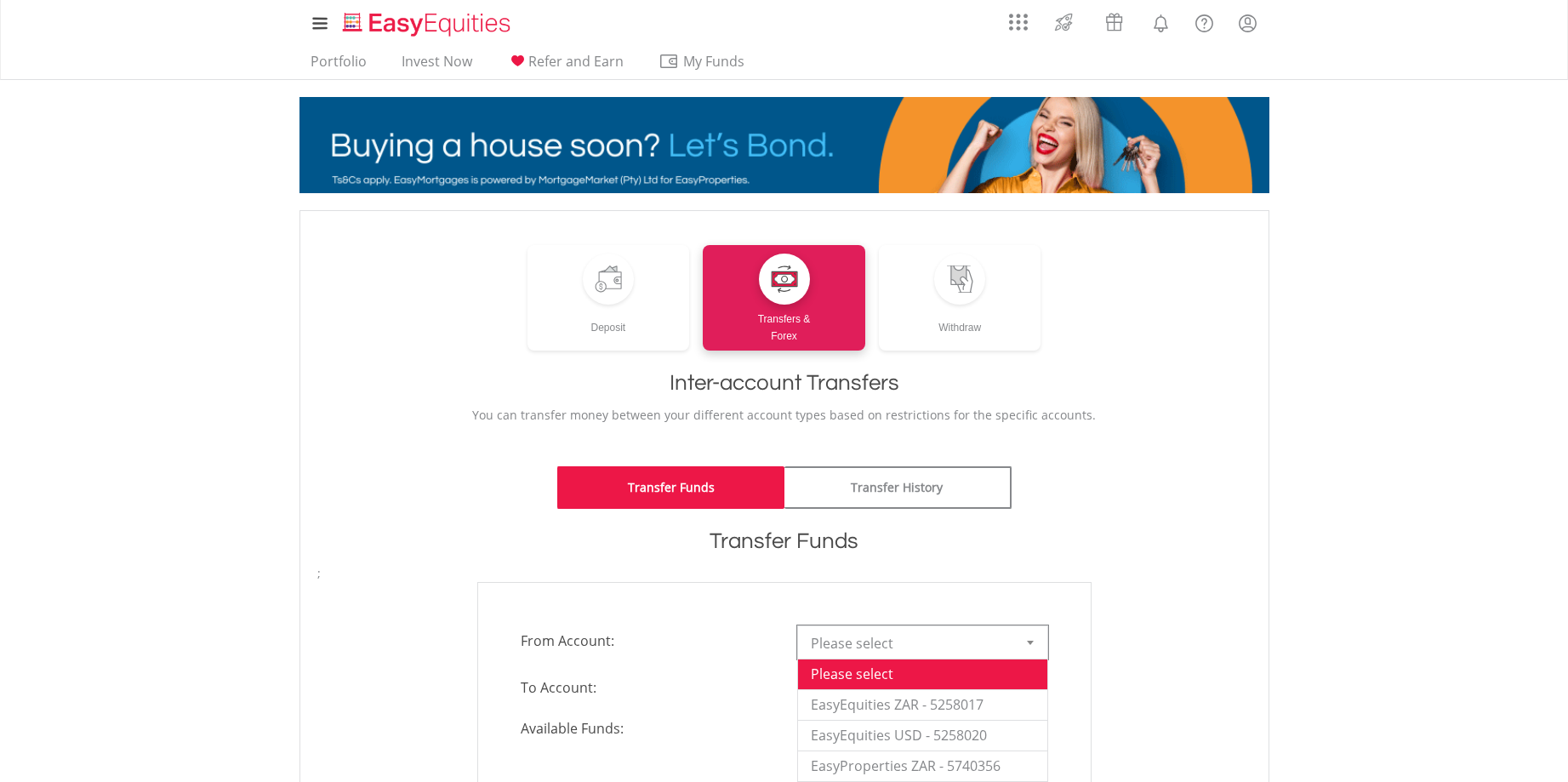
click at [1030, 638] on div at bounding box center [1030, 642] width 34 height 32
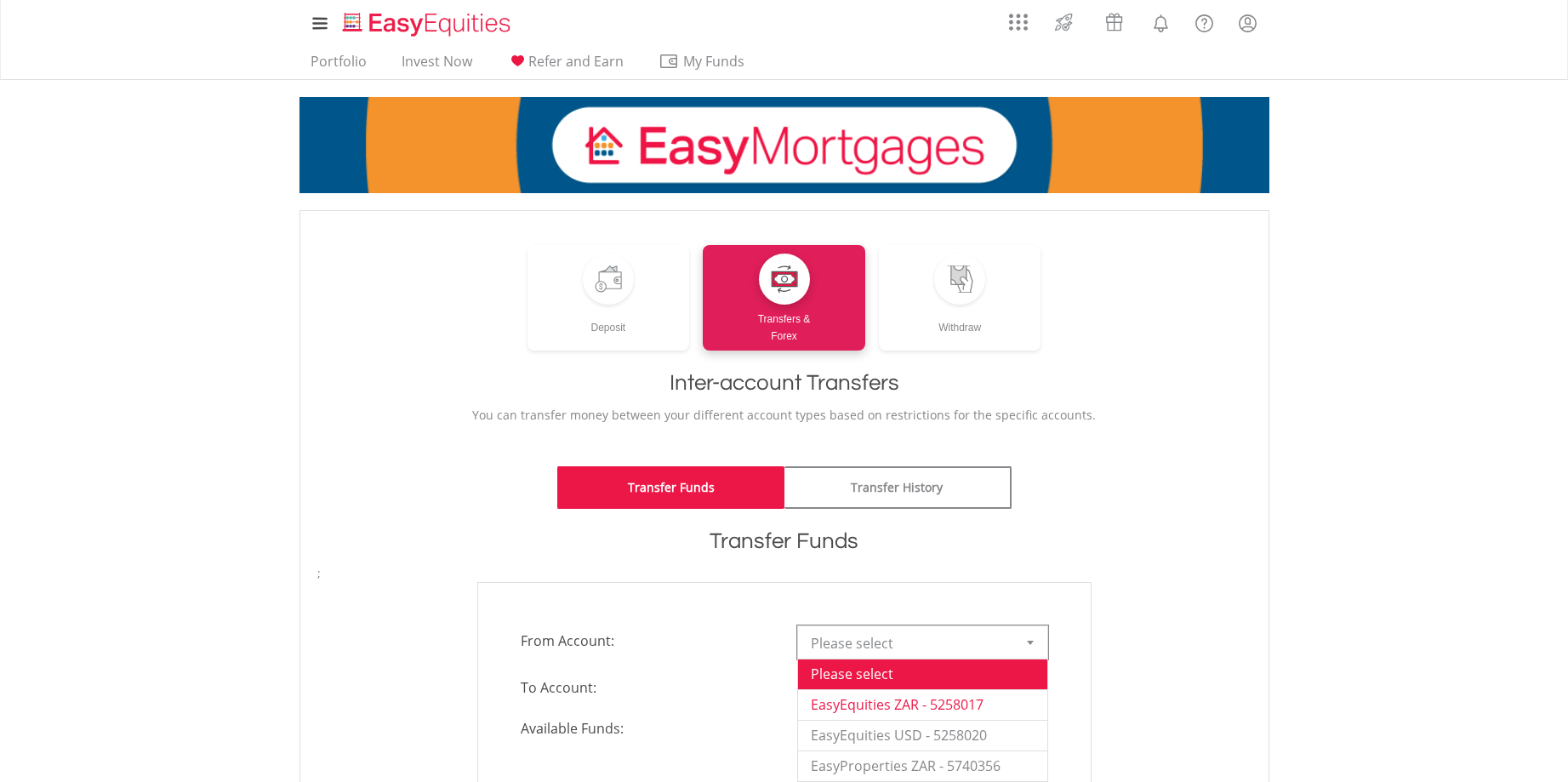
click at [968, 704] on li "EasyEquities ZAR - 5258017" at bounding box center [922, 704] width 249 height 31
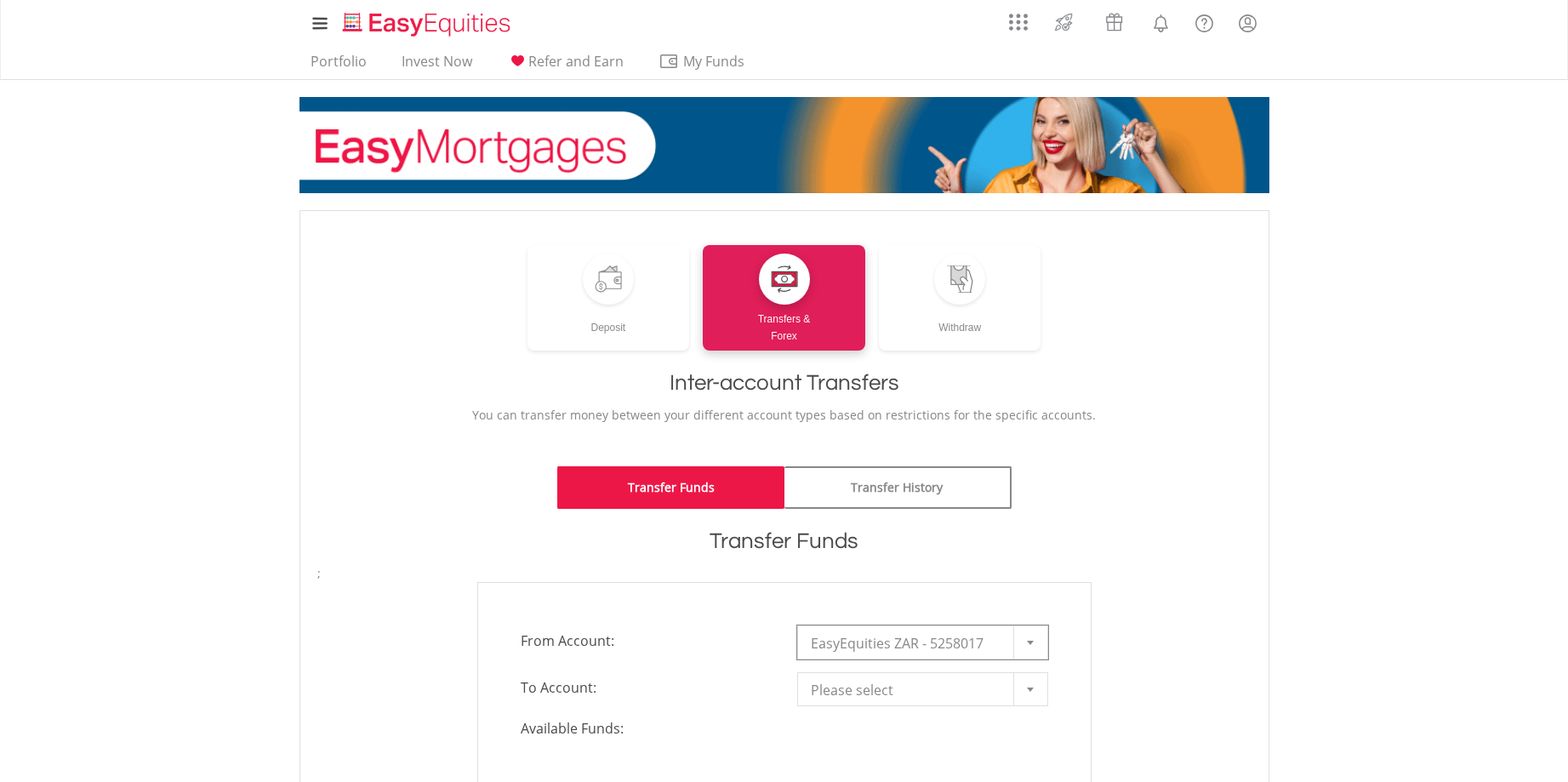
scroll to position [85, 0]
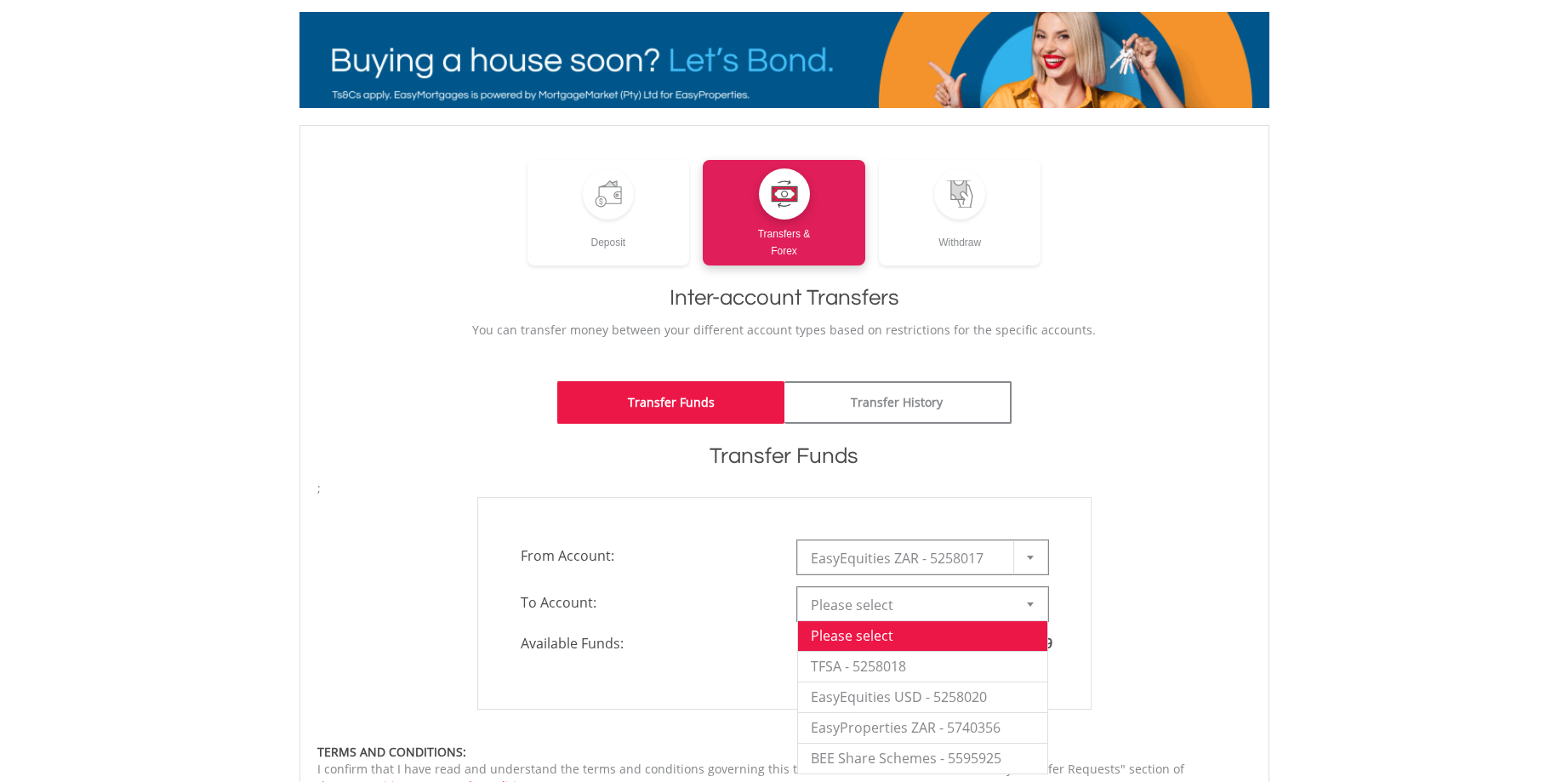
click at [1023, 614] on div at bounding box center [1030, 604] width 34 height 32
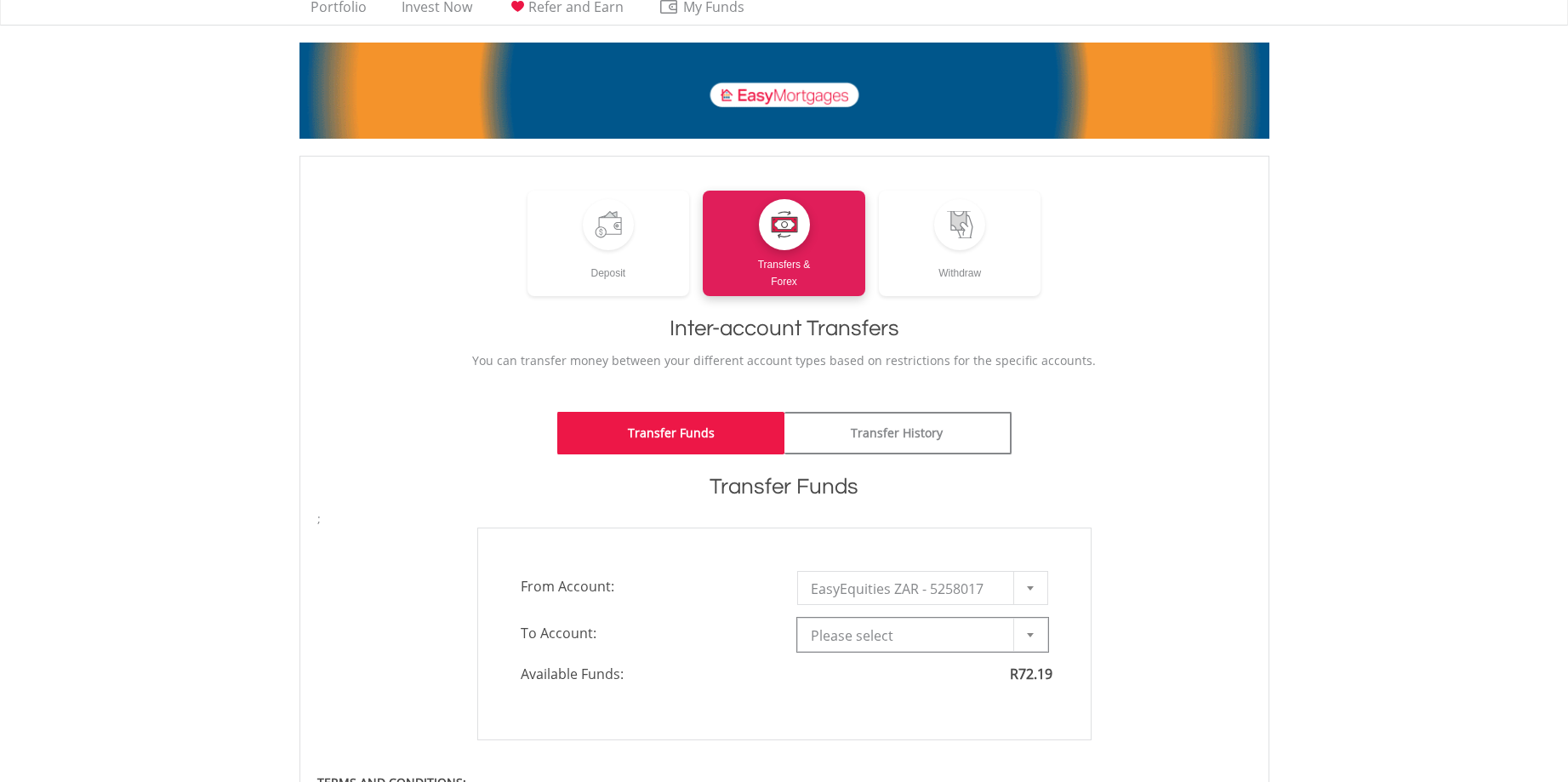
scroll to position [0, 0]
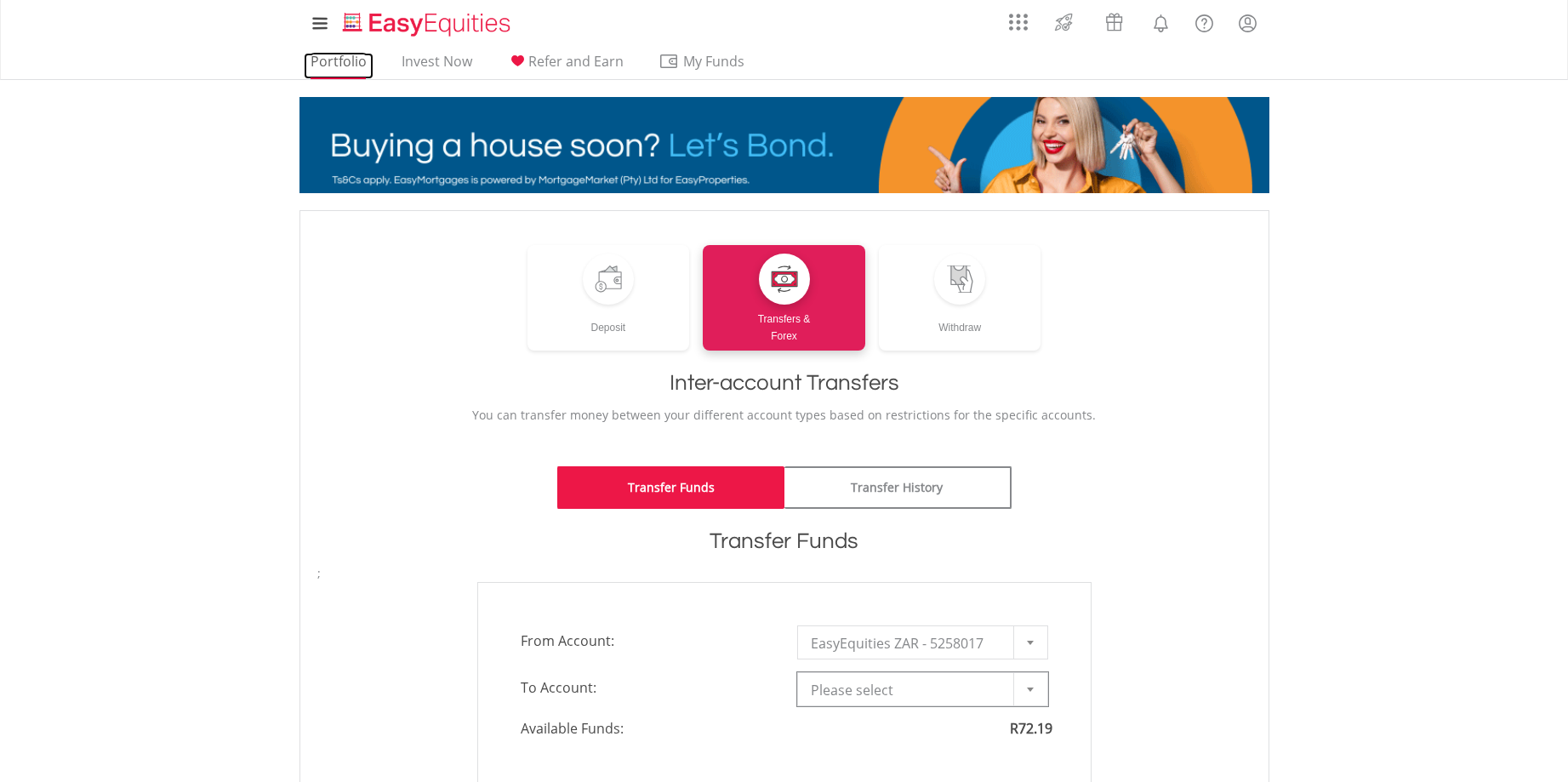
click at [347, 57] on link "Portfolio" at bounding box center [339, 66] width 70 height 26
